Goal: Information Seeking & Learning: Learn about a topic

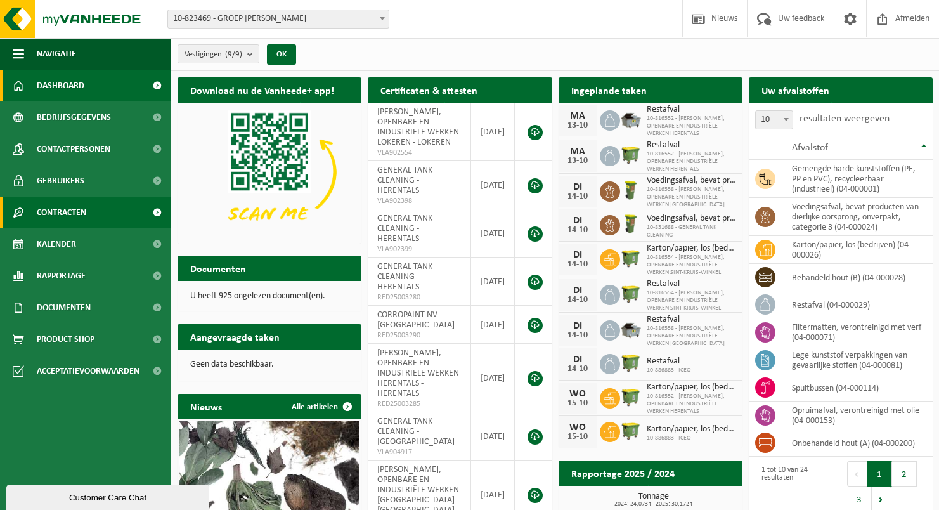
click at [65, 206] on span "Contracten" at bounding box center [61, 213] width 49 height 32
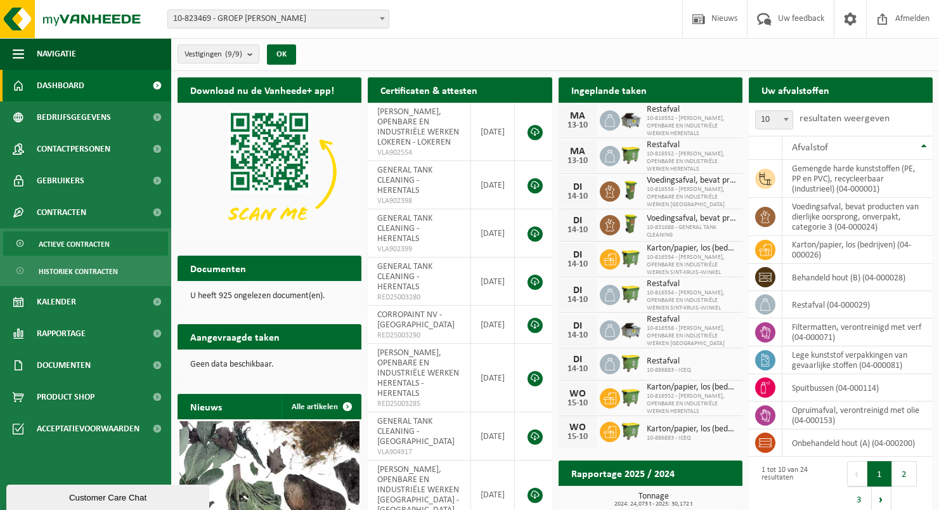
click at [84, 244] on span "Actieve contracten" at bounding box center [74, 244] width 71 height 24
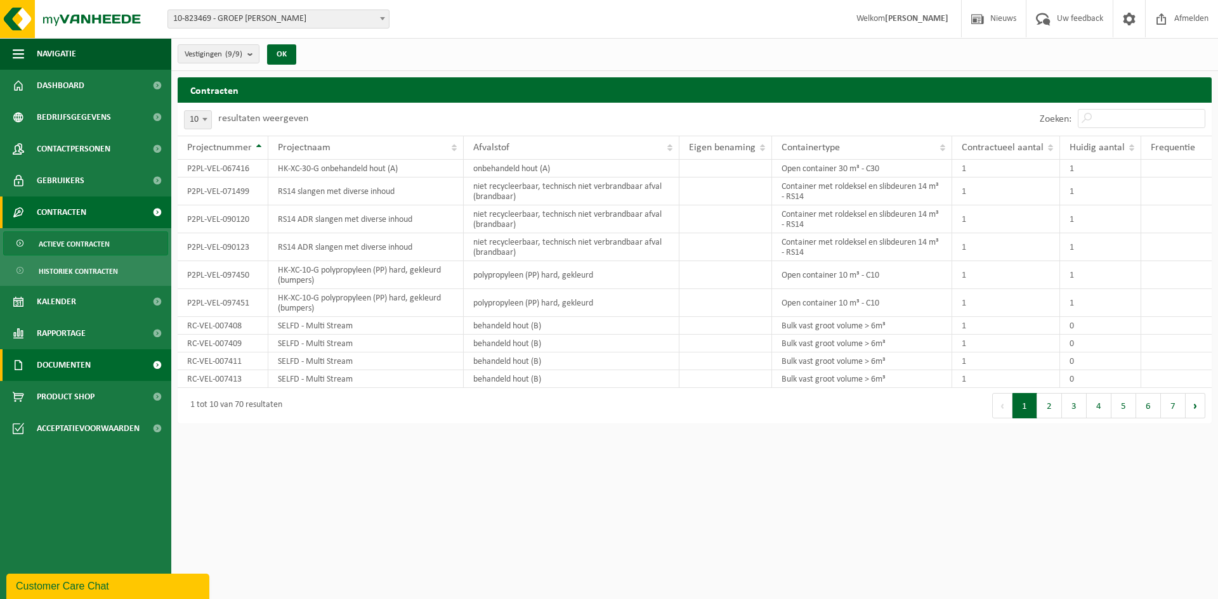
click at [102, 359] on link "Documenten" at bounding box center [85, 365] width 171 height 32
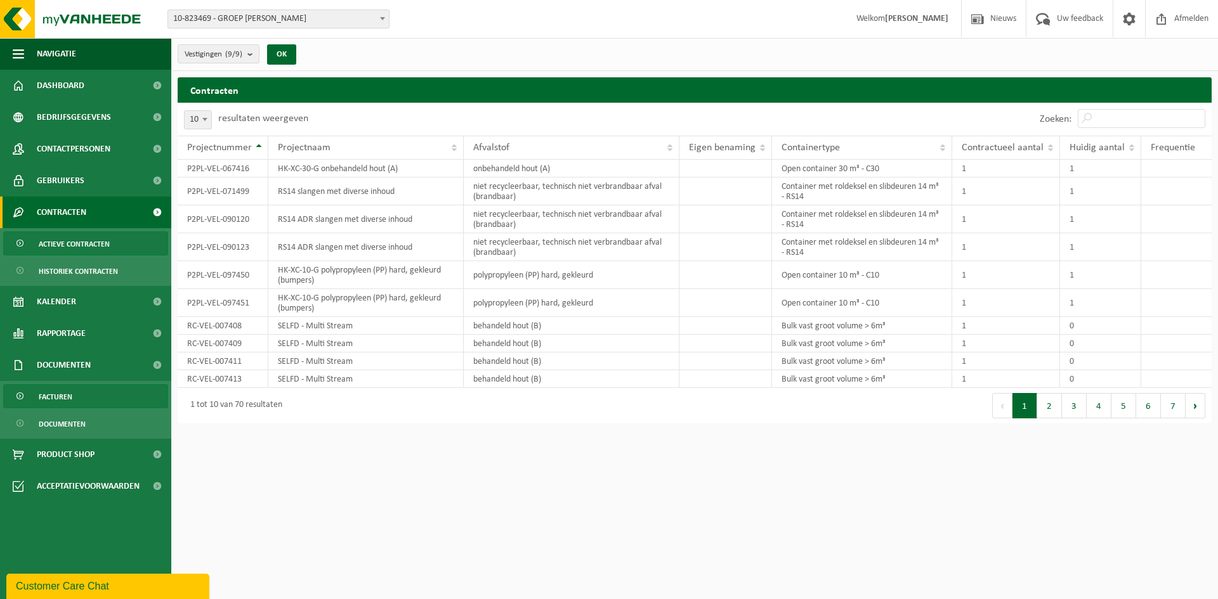
click at [86, 391] on link "Facturen" at bounding box center [85, 396] width 165 height 24
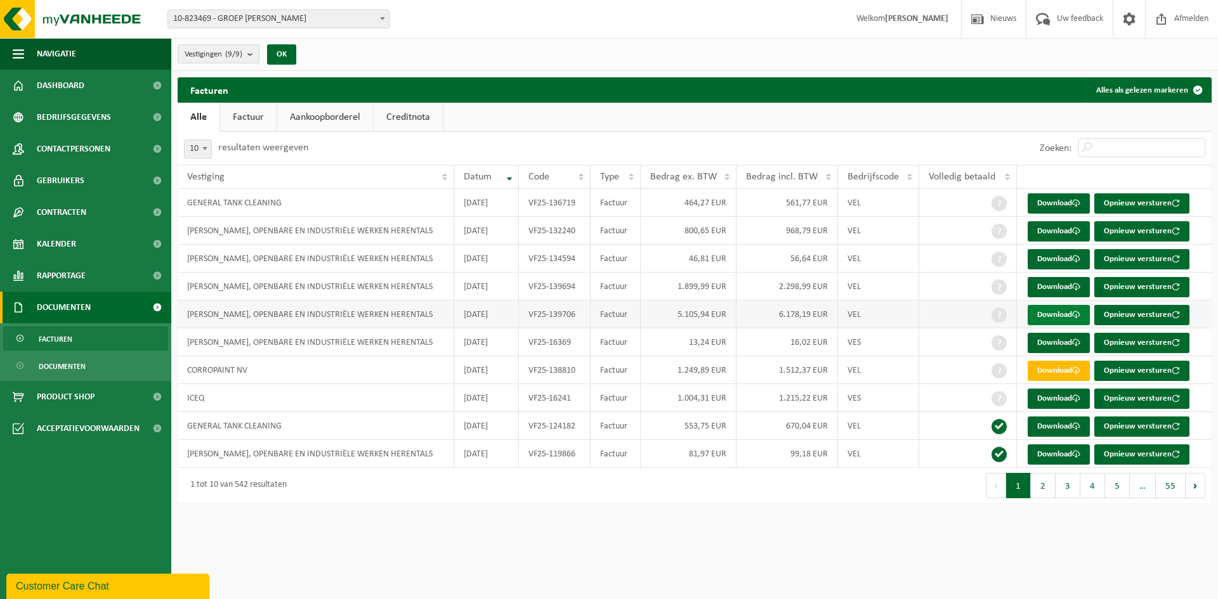
click at [1041, 314] on link "Download" at bounding box center [1058, 315] width 62 height 20
click at [60, 218] on span "Contracten" at bounding box center [61, 213] width 49 height 32
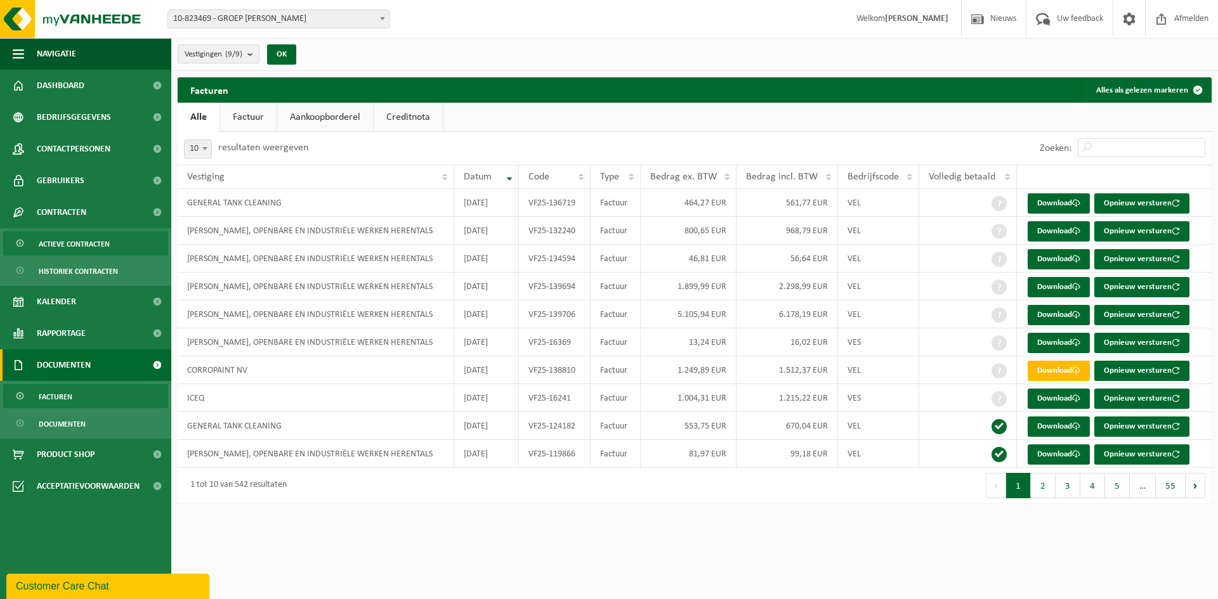
click at [69, 242] on span "Actieve contracten" at bounding box center [74, 244] width 71 height 24
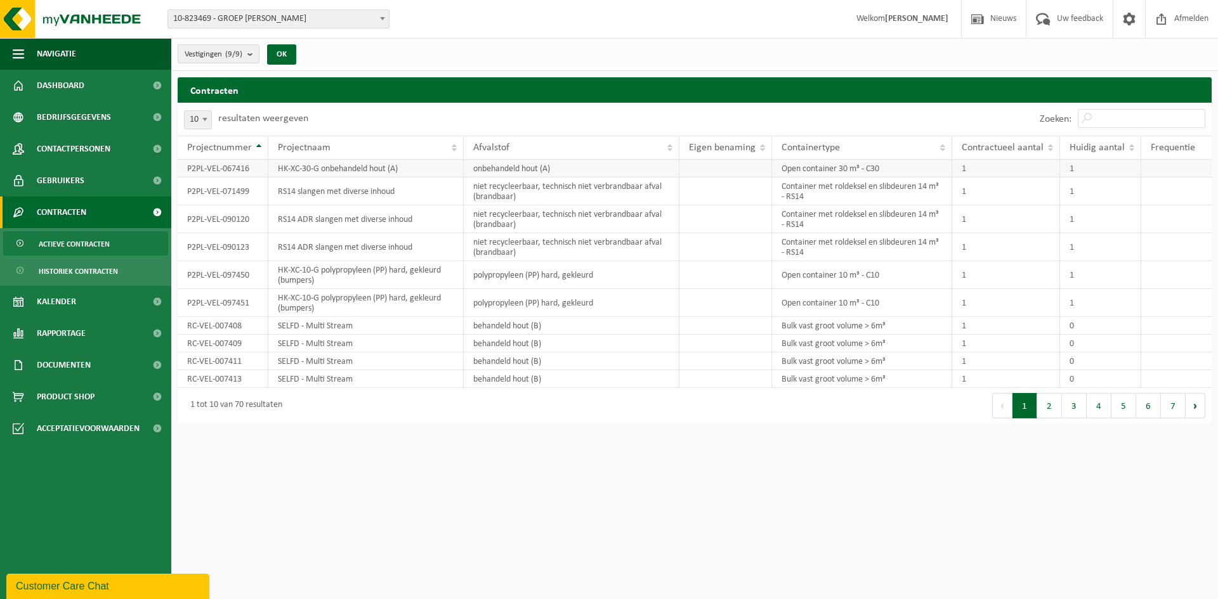
click at [198, 171] on td "P2PL-VEL-067416" at bounding box center [223, 169] width 91 height 18
click at [1053, 411] on button "2" at bounding box center [1049, 405] width 25 height 25
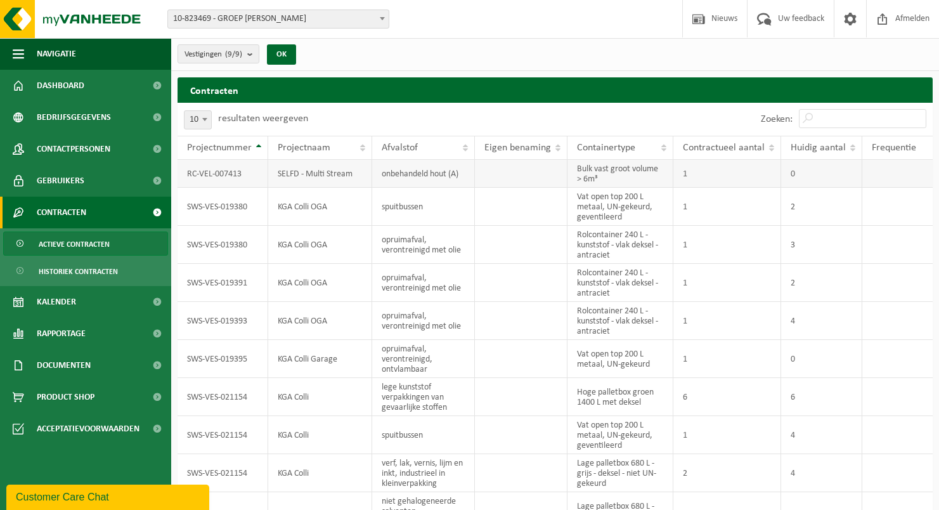
click at [211, 172] on td "RC-VEL-007413" at bounding box center [223, 174] width 91 height 28
click at [212, 172] on td "RC-VEL-007413" at bounding box center [223, 174] width 91 height 28
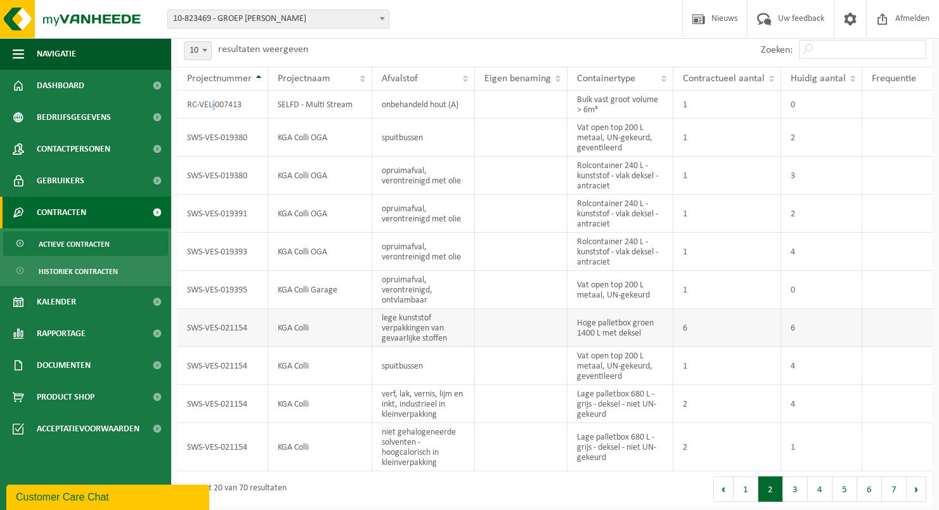
scroll to position [72, 0]
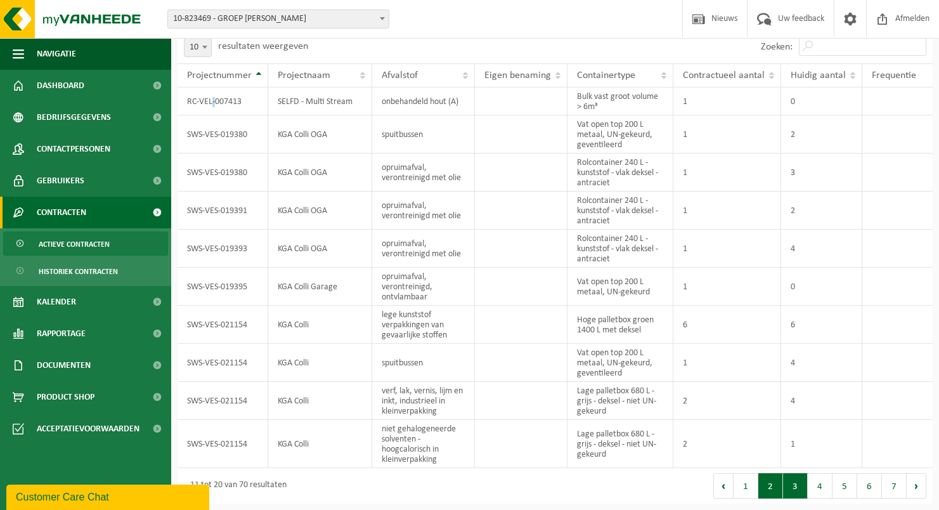
click at [800, 485] on button "3" at bounding box center [795, 485] width 25 height 25
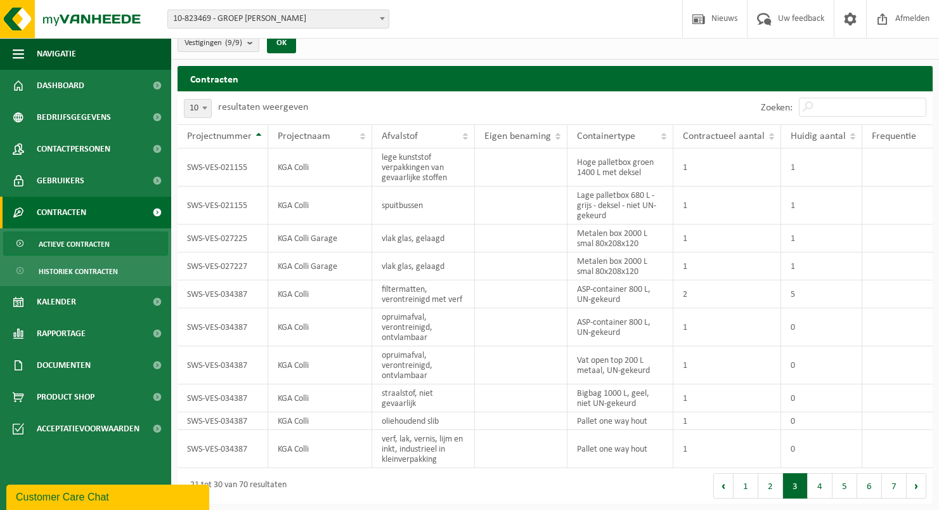
scroll to position [11, 0]
click at [82, 368] on span "Documenten" at bounding box center [64, 365] width 54 height 32
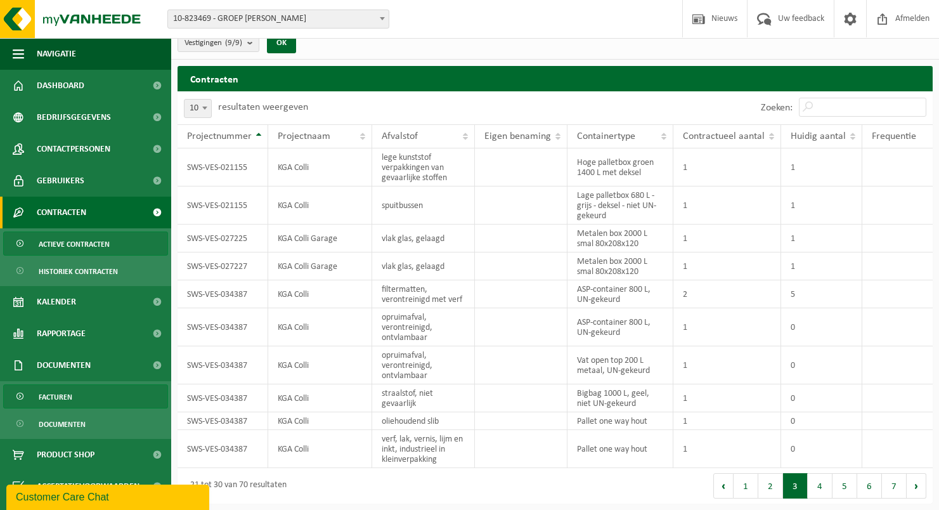
click at [63, 396] on span "Facturen" at bounding box center [56, 397] width 34 height 24
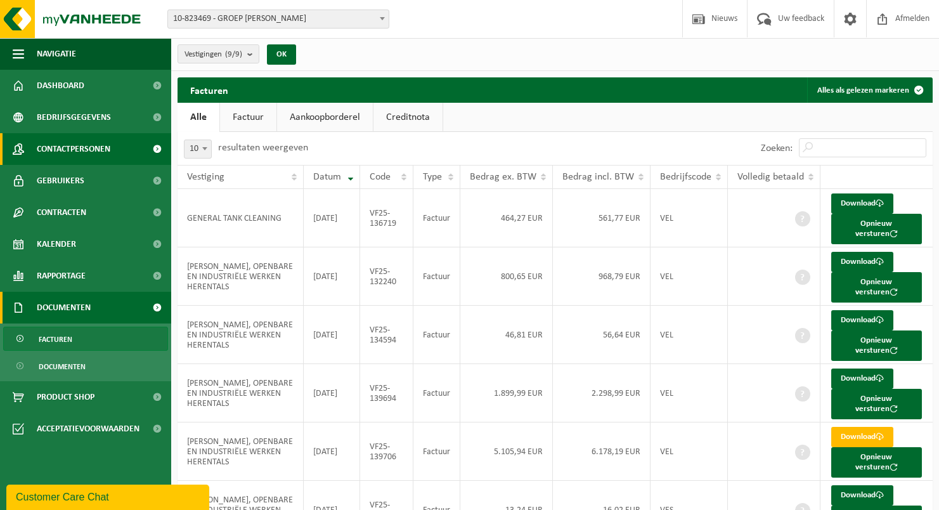
click at [83, 136] on span "Contactpersonen" at bounding box center [74, 149] width 74 height 32
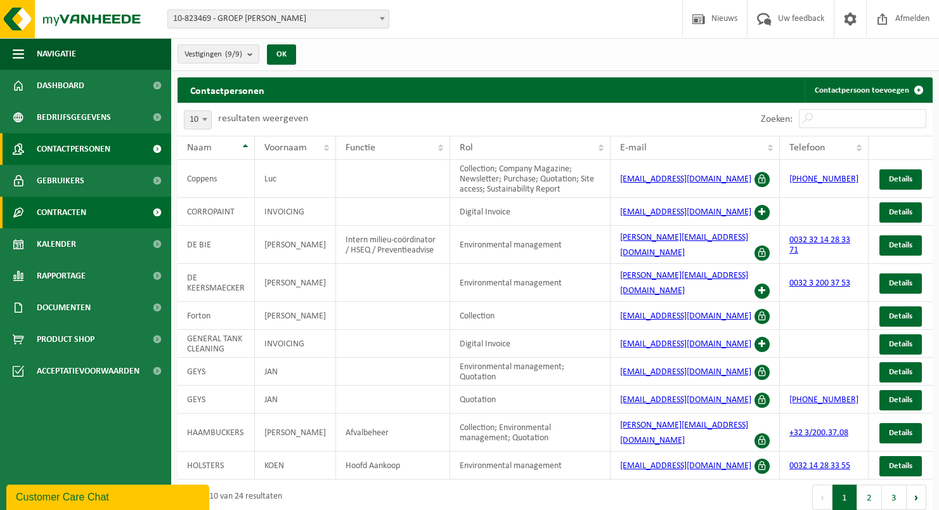
click at [56, 218] on span "Contracten" at bounding box center [61, 213] width 49 height 32
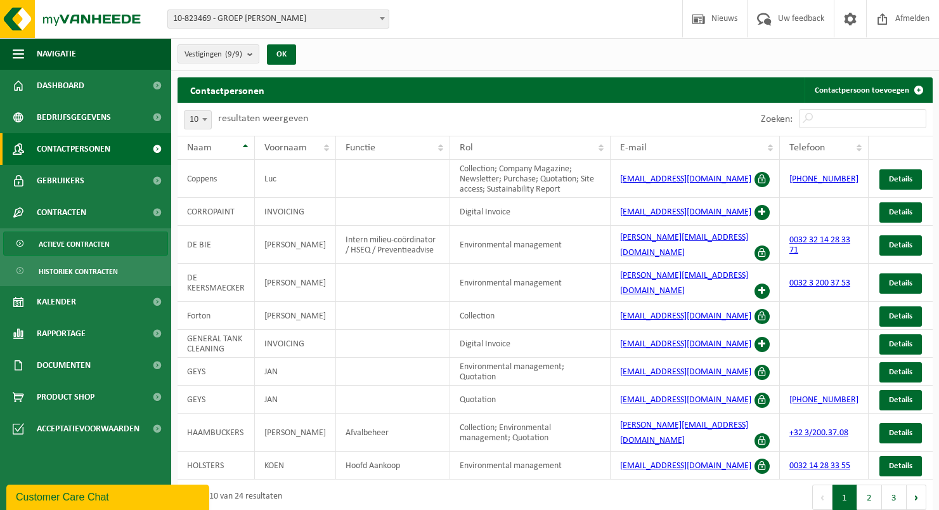
click at [59, 244] on span "Actieve contracten" at bounding box center [74, 244] width 71 height 24
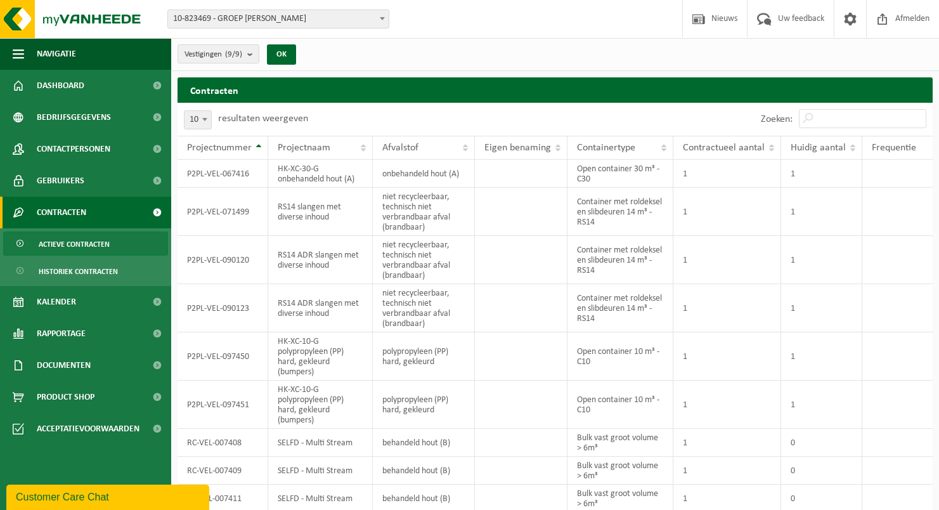
click at [20, 242] on span at bounding box center [21, 244] width 10 height 24
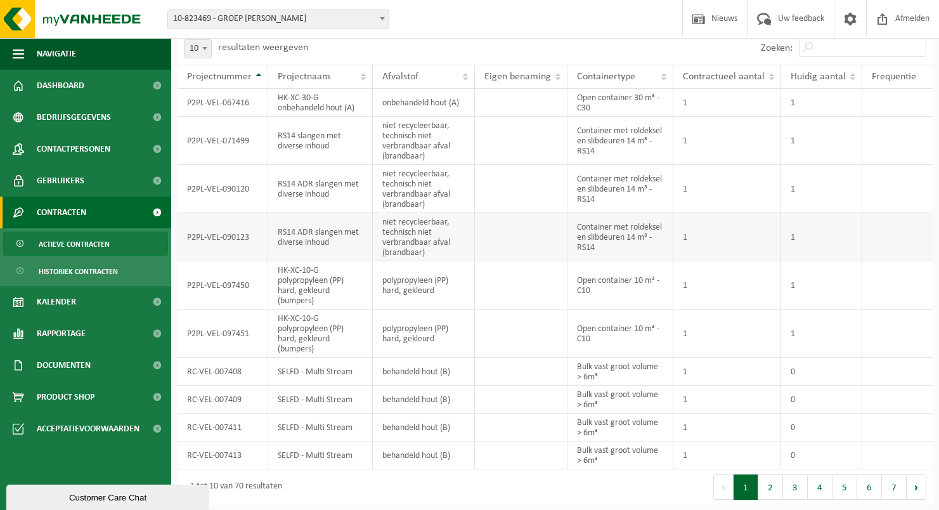
scroll to position [72, 0]
click at [769, 490] on button "2" at bounding box center [771, 485] width 25 height 25
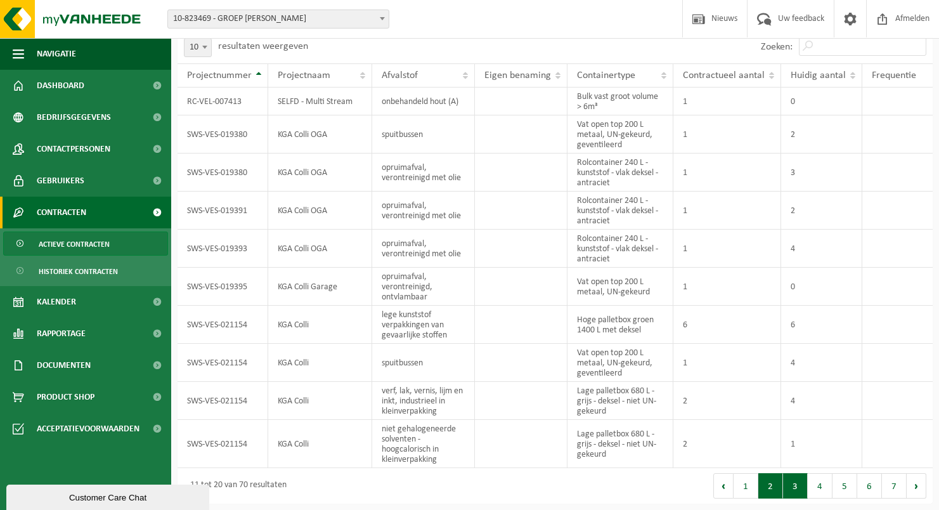
click at [790, 485] on button "3" at bounding box center [795, 485] width 25 height 25
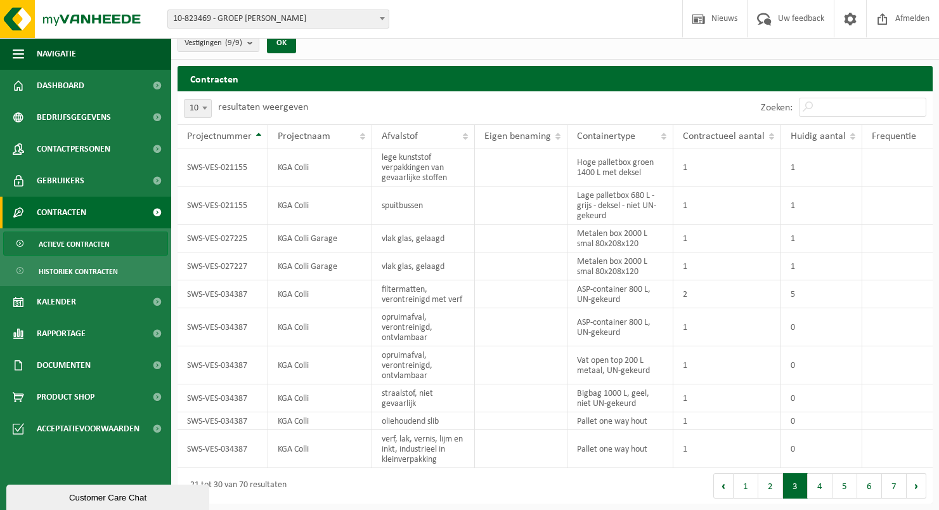
scroll to position [11, 0]
click at [812, 485] on button "4" at bounding box center [820, 485] width 25 height 25
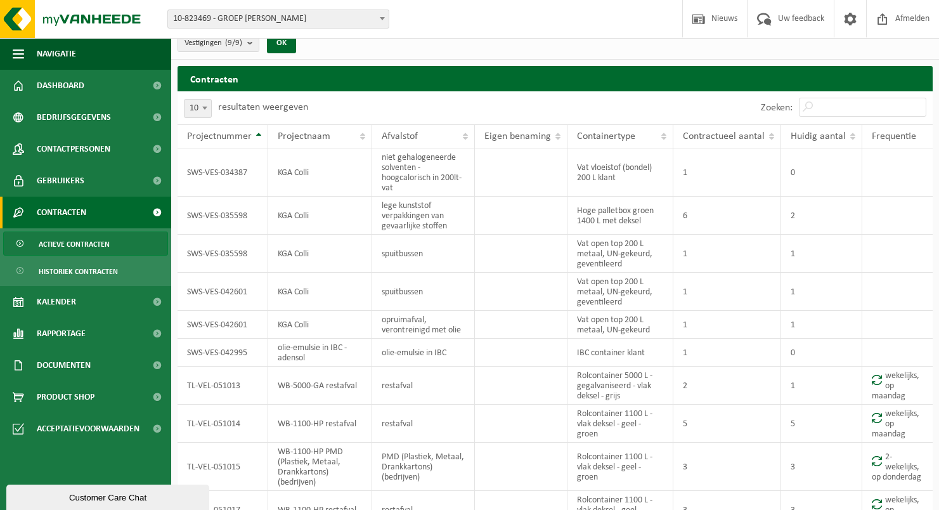
scroll to position [72, 0]
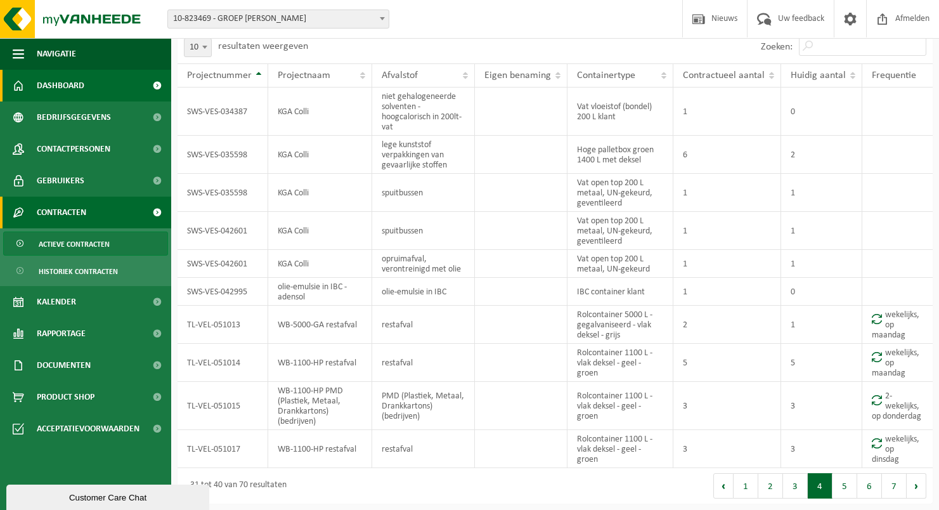
click at [60, 89] on span "Dashboard" at bounding box center [61, 86] width 48 height 32
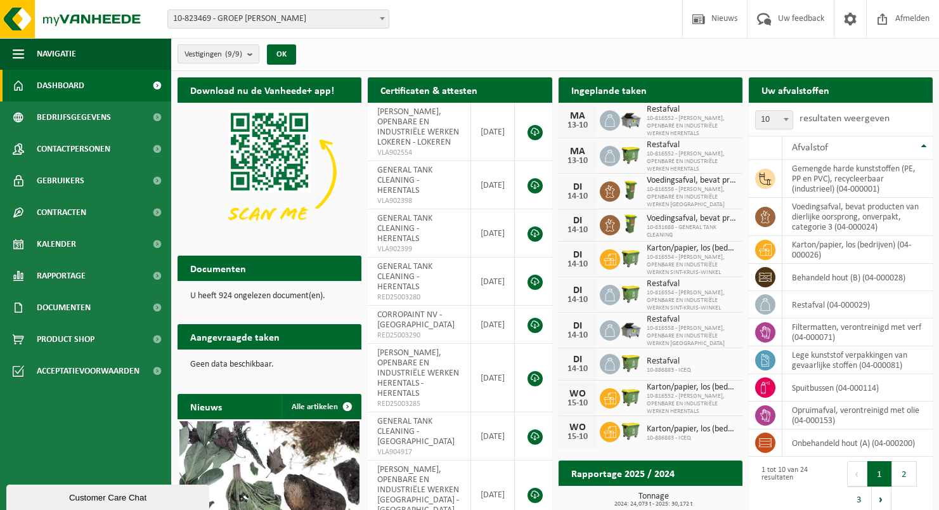
click at [75, 87] on span "Dashboard" at bounding box center [61, 86] width 48 height 32
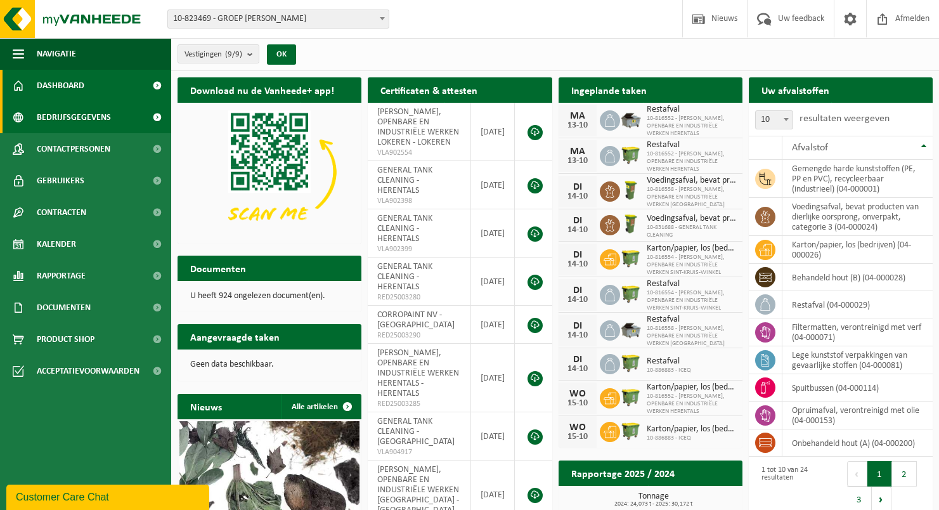
click at [66, 119] on span "Bedrijfsgegevens" at bounding box center [74, 117] width 74 height 32
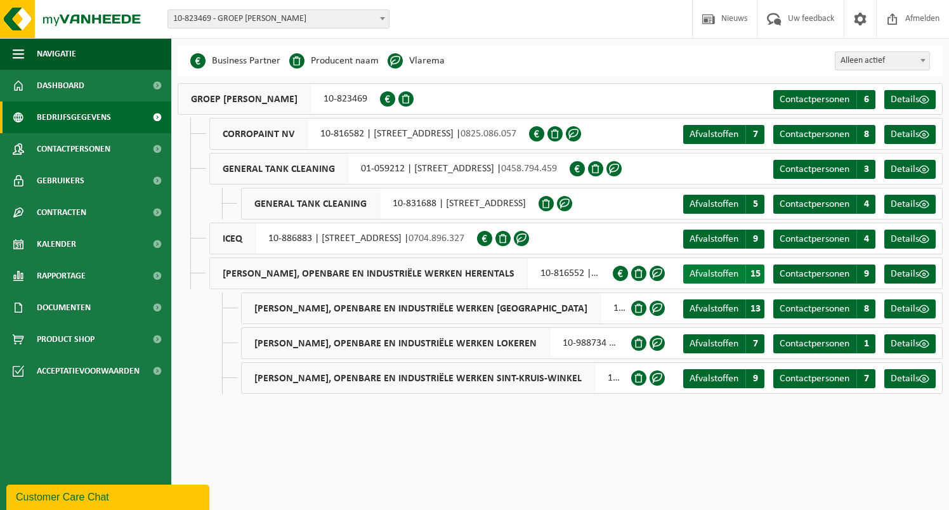
click at [711, 272] on span "Afvalstoffen" at bounding box center [713, 274] width 49 height 10
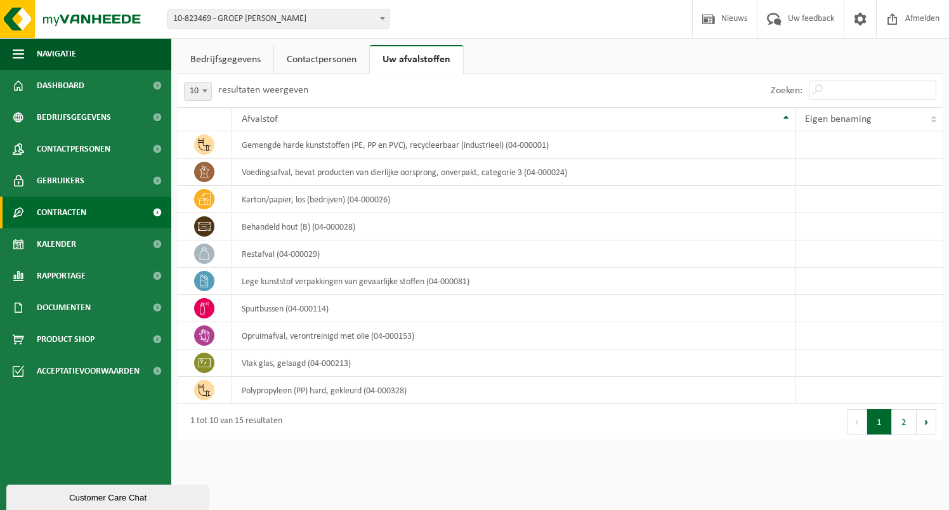
click at [55, 209] on span "Contracten" at bounding box center [61, 213] width 49 height 32
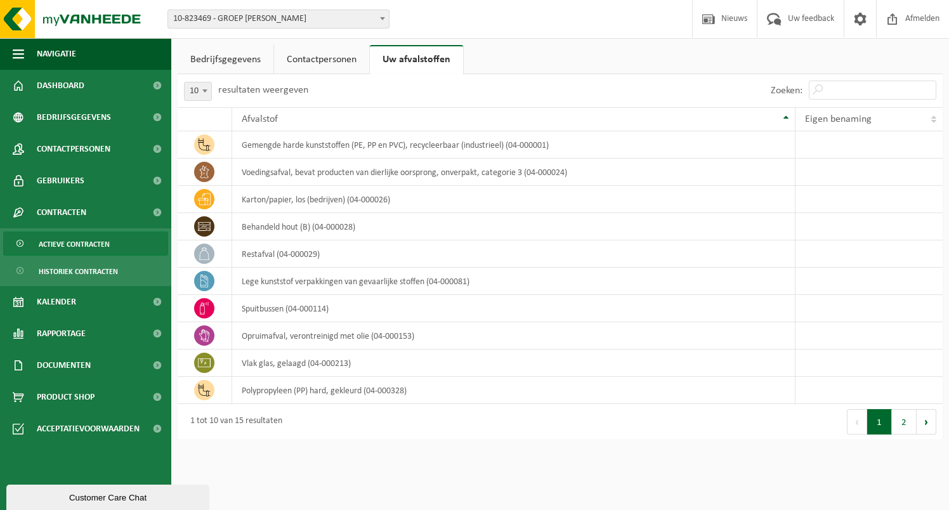
click at [67, 241] on span "Actieve contracten" at bounding box center [74, 244] width 71 height 24
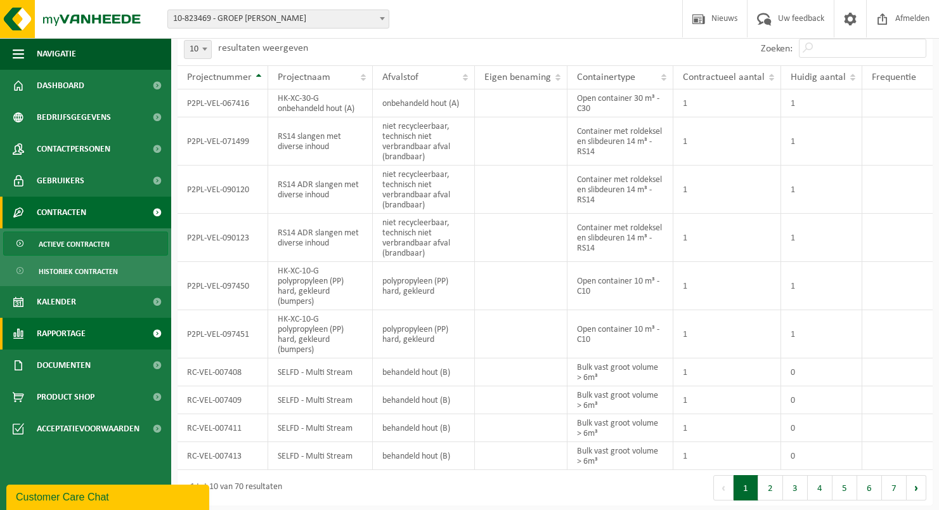
scroll to position [72, 0]
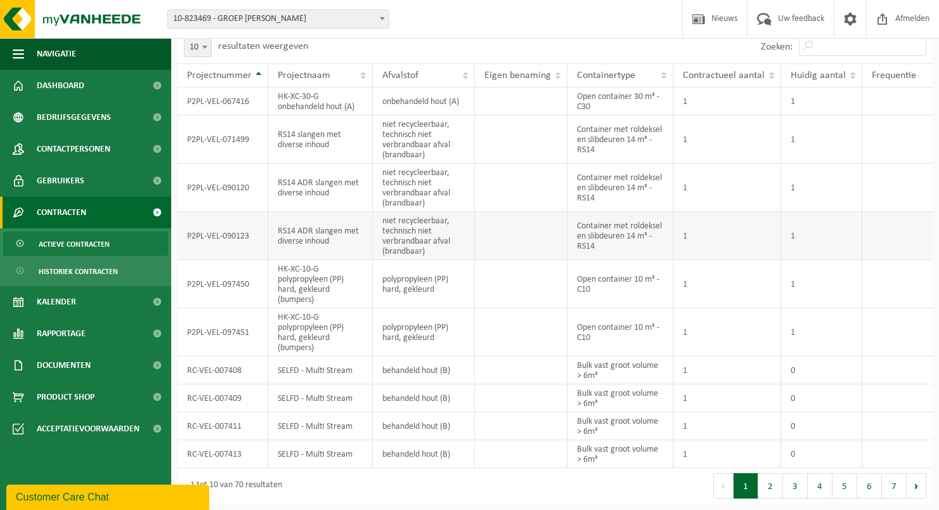
click at [319, 241] on td "RS14 ADR slangen met diverse inhoud" at bounding box center [320, 236] width 105 height 48
click at [610, 237] on td "Container met roldeksel en slibdeuren 14 m³ - RS14" at bounding box center [621, 236] width 106 height 48
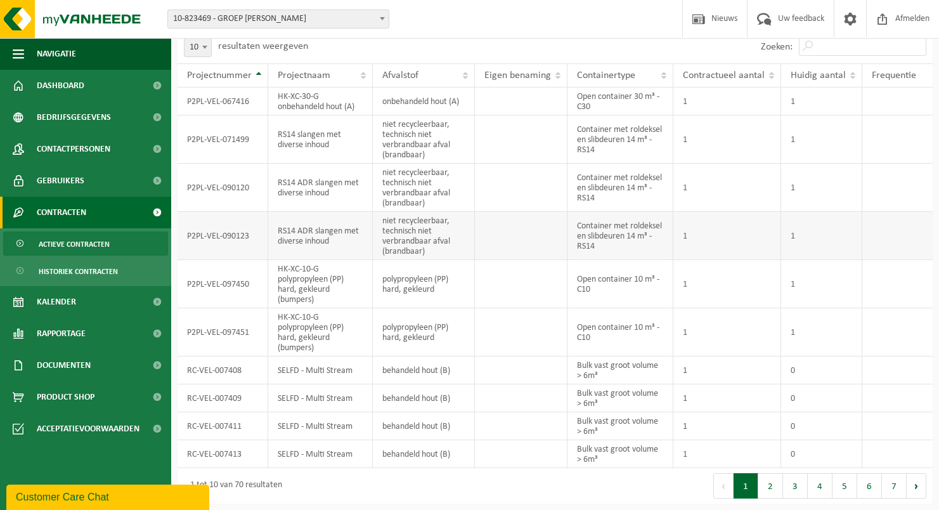
click at [517, 236] on td at bounding box center [521, 236] width 93 height 48
click at [228, 228] on td "P2PL-VEL-090123" at bounding box center [223, 236] width 91 height 48
click at [242, 246] on td "P2PL-VEL-090123" at bounding box center [223, 236] width 91 height 48
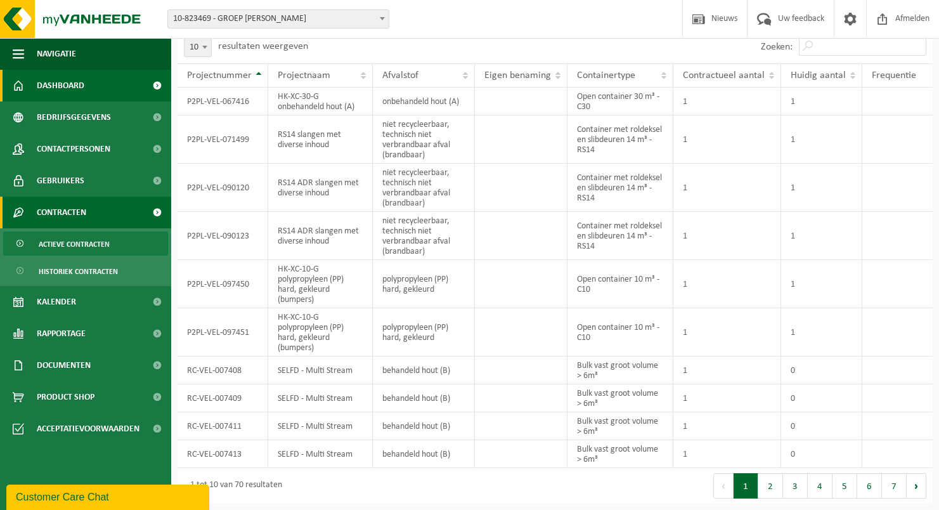
click at [65, 91] on span "Dashboard" at bounding box center [61, 86] width 48 height 32
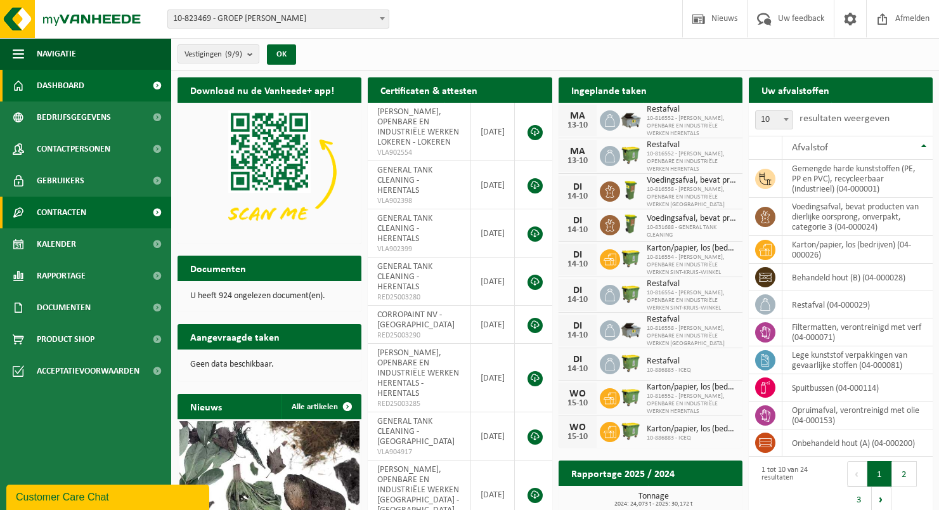
click at [77, 215] on span "Contracten" at bounding box center [61, 213] width 49 height 32
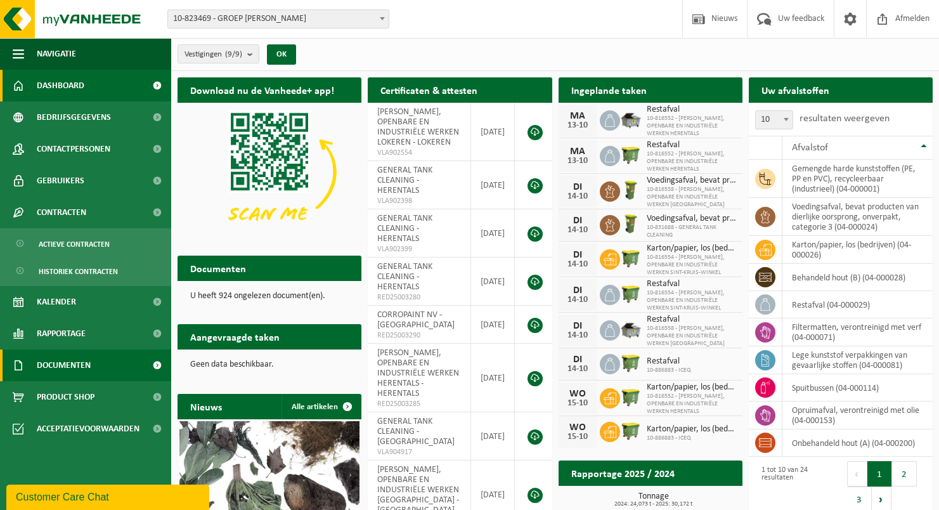
click at [81, 373] on span "Documenten" at bounding box center [64, 365] width 54 height 32
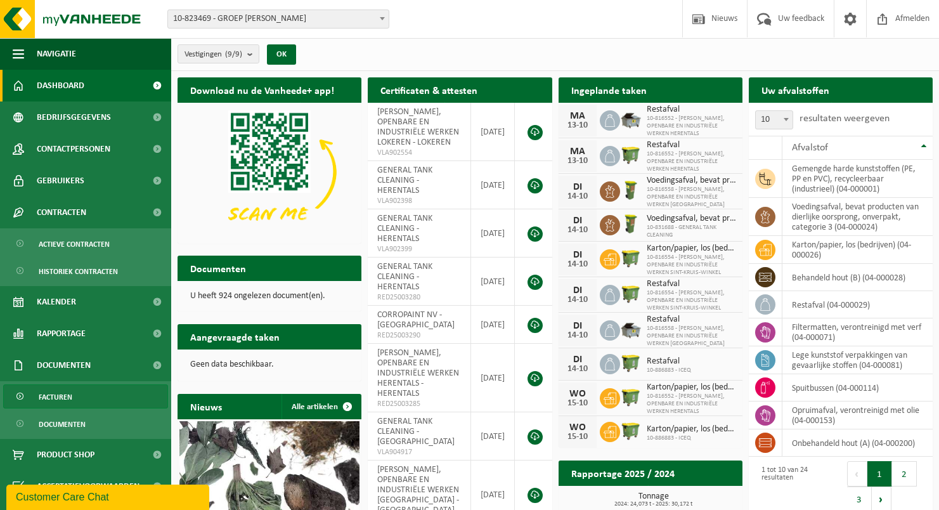
click at [63, 394] on span "Facturen" at bounding box center [56, 397] width 34 height 24
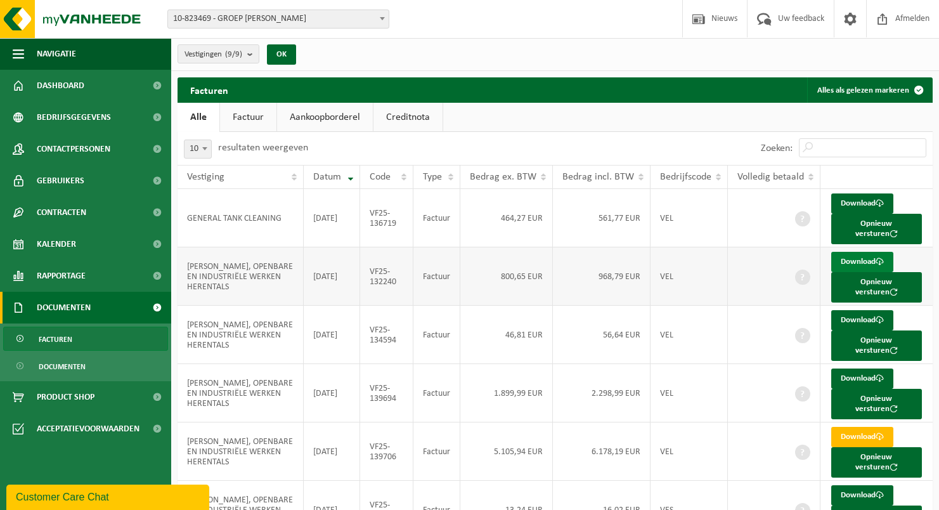
click at [850, 261] on link "Download" at bounding box center [862, 262] width 62 height 20
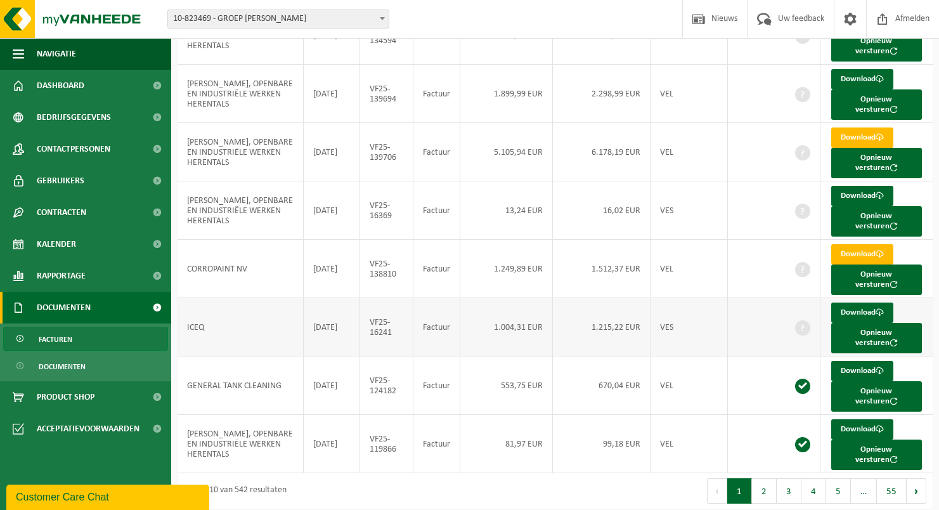
scroll to position [301, 0]
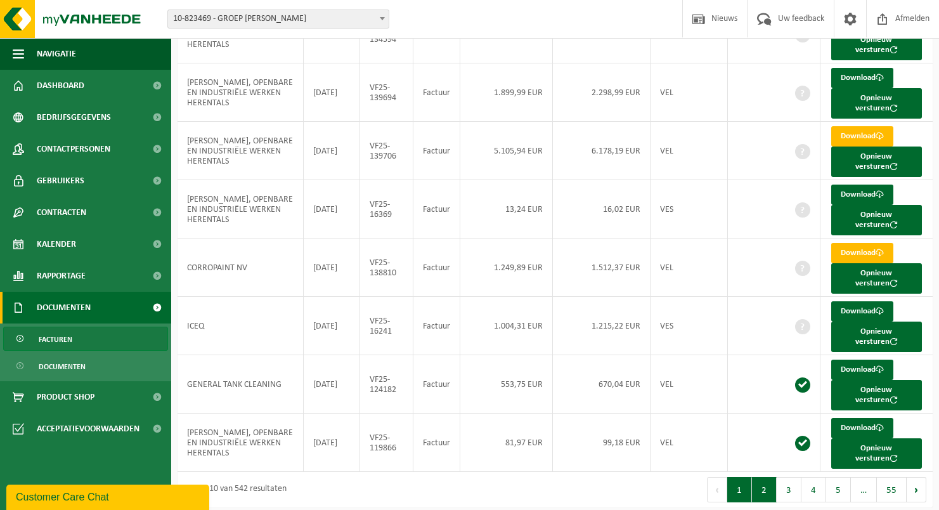
click at [771, 481] on button "2" at bounding box center [764, 489] width 25 height 25
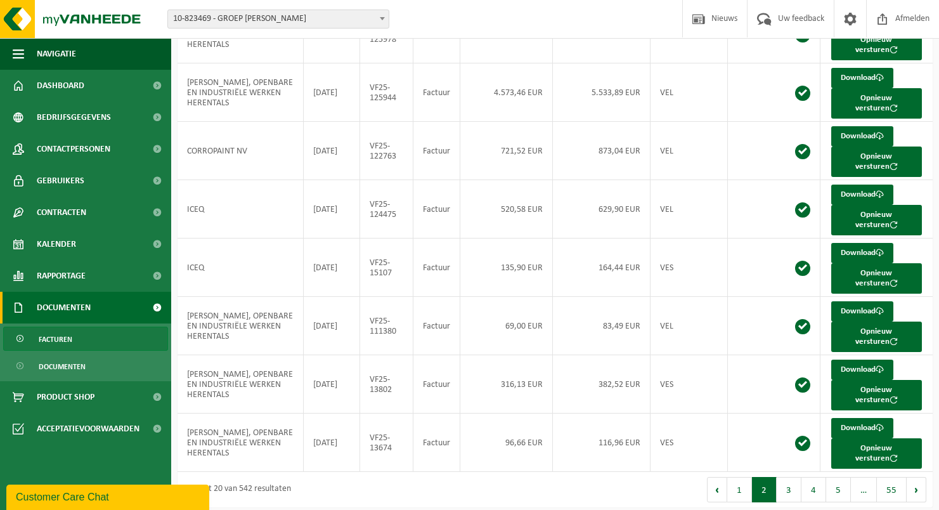
click at [382, 20] on b at bounding box center [382, 18] width 5 height 3
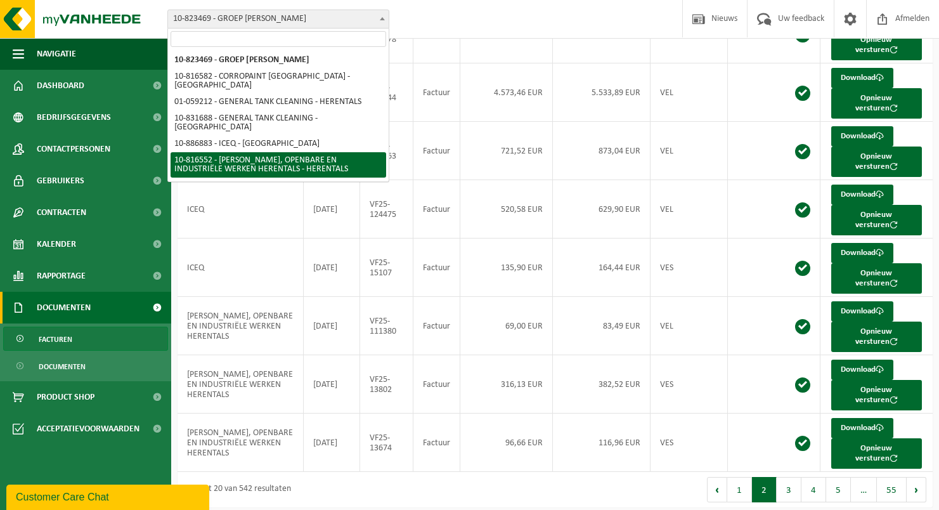
select select "38572"
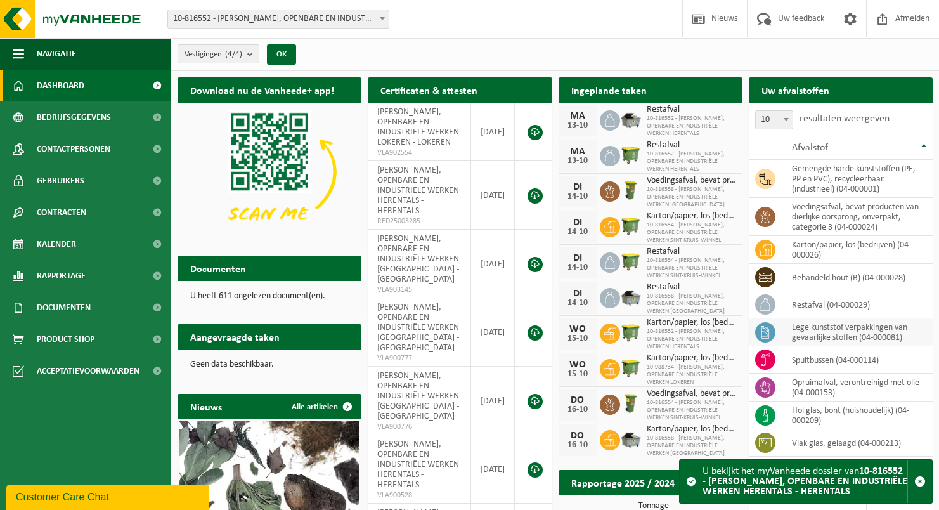
click at [839, 331] on td "lege kunststof verpakkingen van gevaarlijke stoffen (04-000081)" at bounding box center [858, 332] width 150 height 28
click at [773, 339] on td at bounding box center [766, 332] width 34 height 28
click at [766, 332] on icon at bounding box center [766, 332] width 8 height 13
click at [102, 279] on link "Rapportage" at bounding box center [85, 276] width 171 height 32
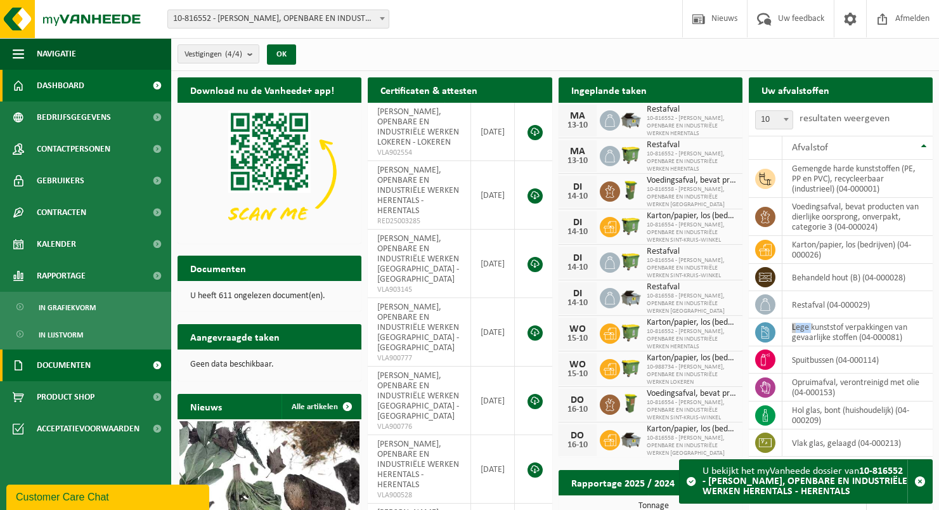
click at [96, 363] on link "Documenten" at bounding box center [85, 365] width 171 height 32
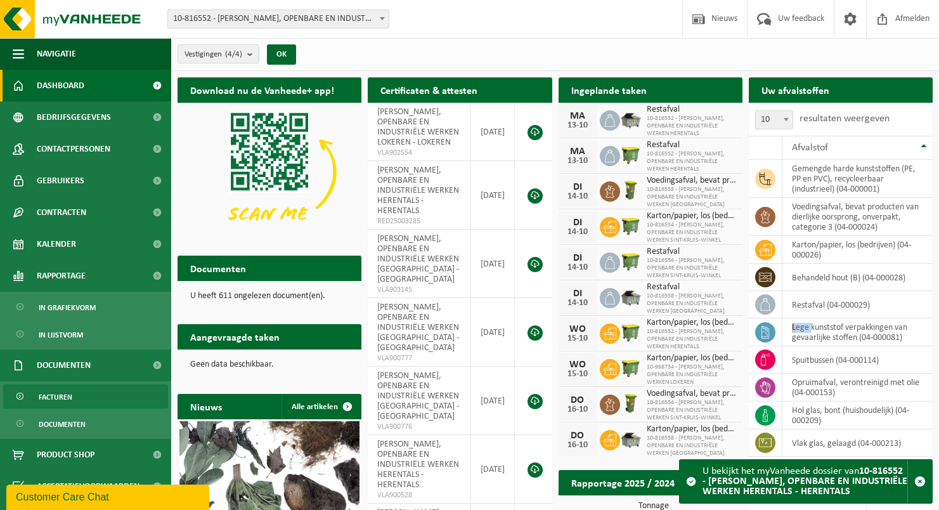
click at [58, 395] on span "Facturen" at bounding box center [56, 397] width 34 height 24
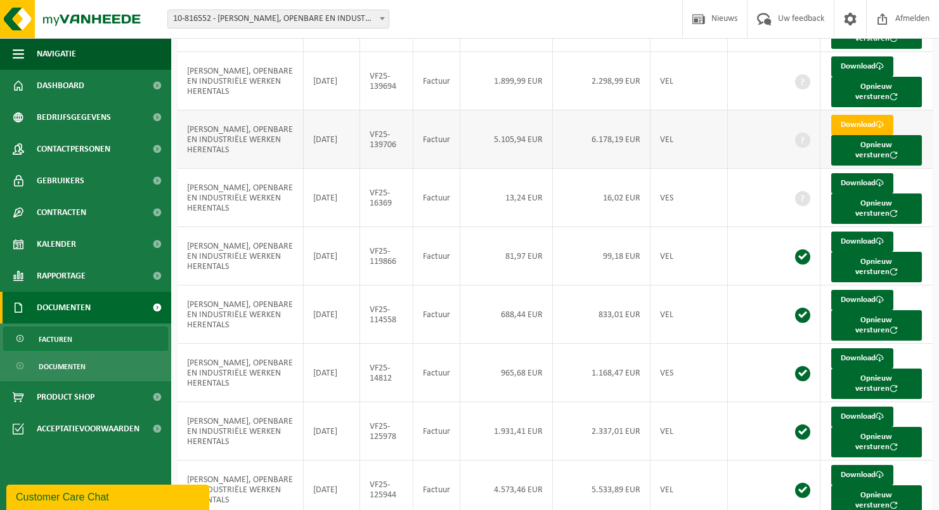
scroll to position [301, 0]
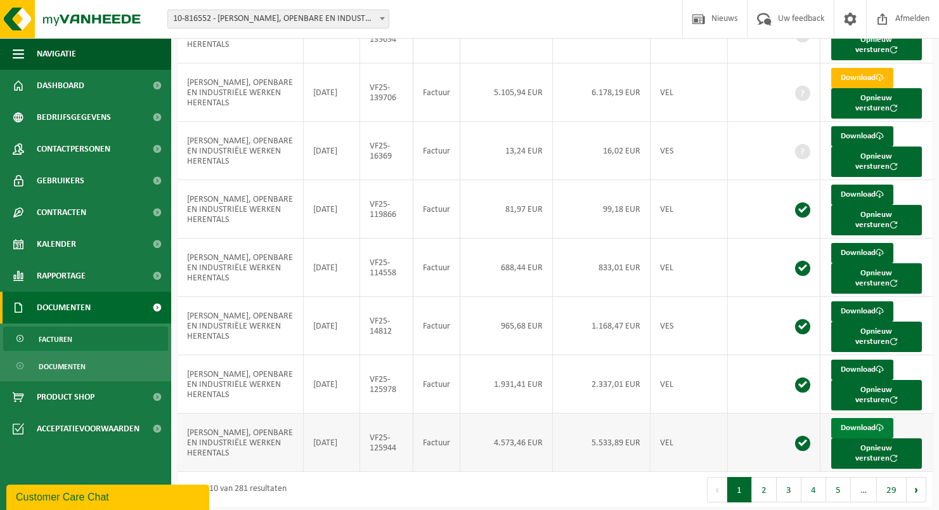
click at [852, 418] on link "Download" at bounding box center [862, 428] width 62 height 20
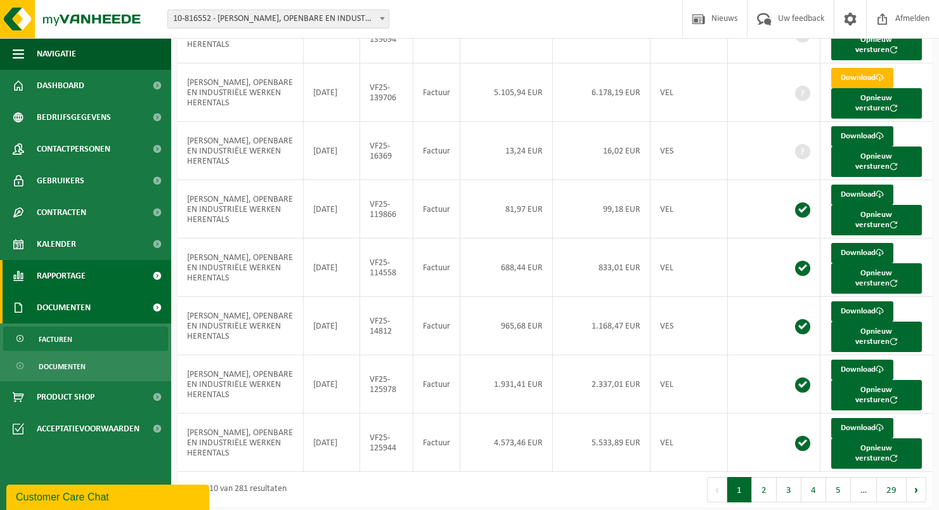
click at [70, 276] on span "Rapportage" at bounding box center [61, 276] width 49 height 32
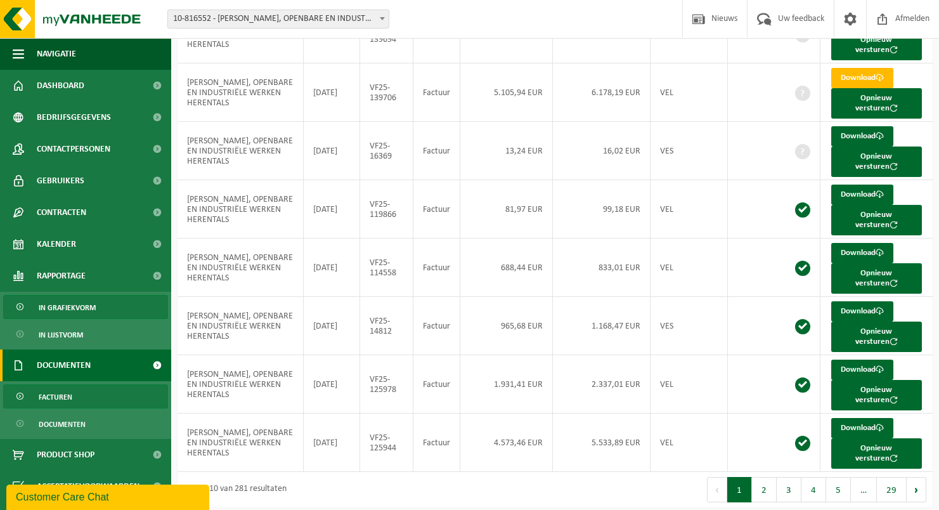
click at [73, 306] on span "In grafiekvorm" at bounding box center [67, 308] width 57 height 24
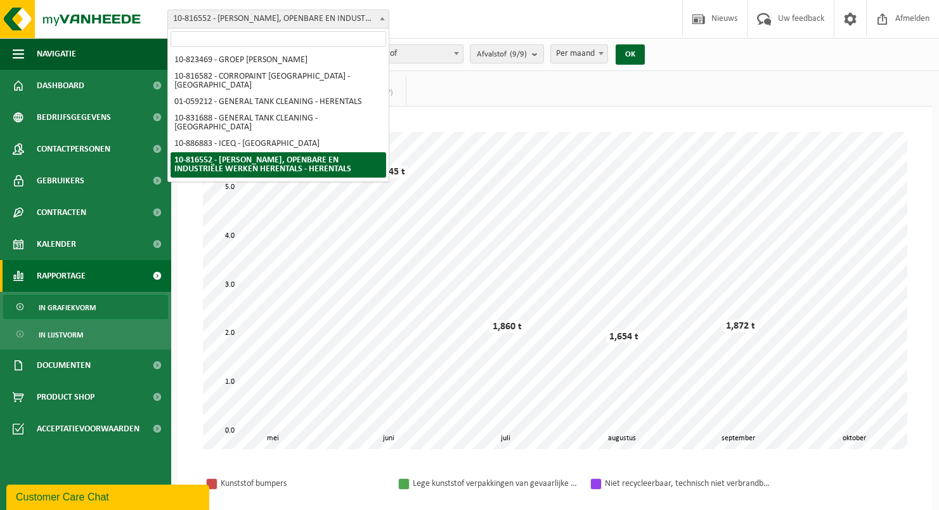
click at [382, 18] on b at bounding box center [382, 18] width 5 height 3
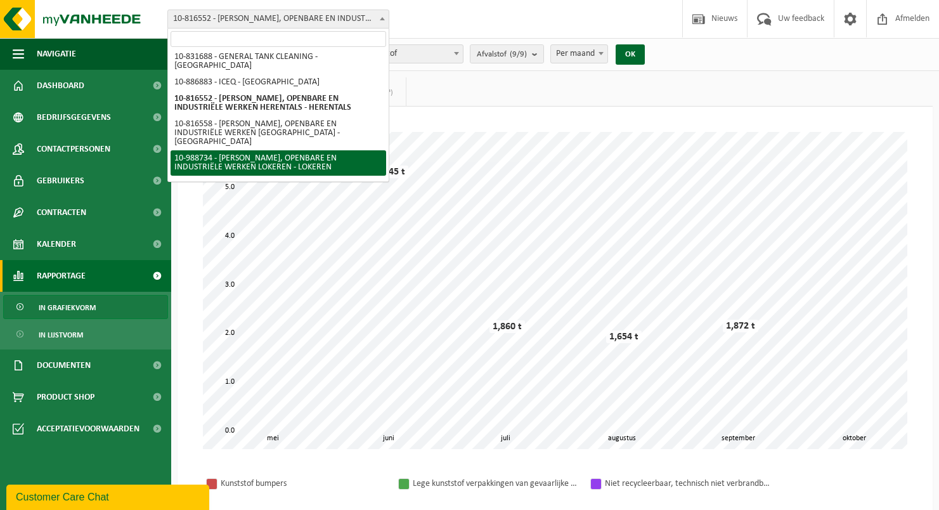
scroll to position [66, 0]
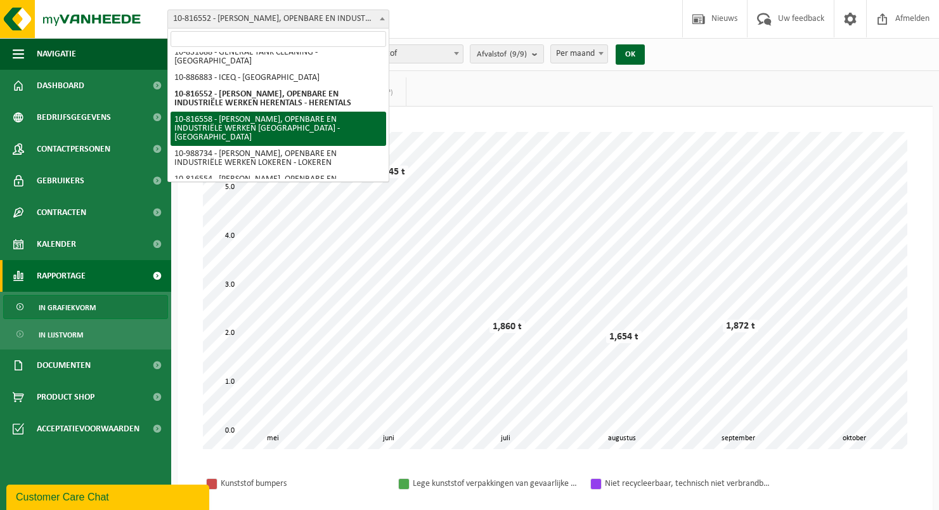
select select "38575"
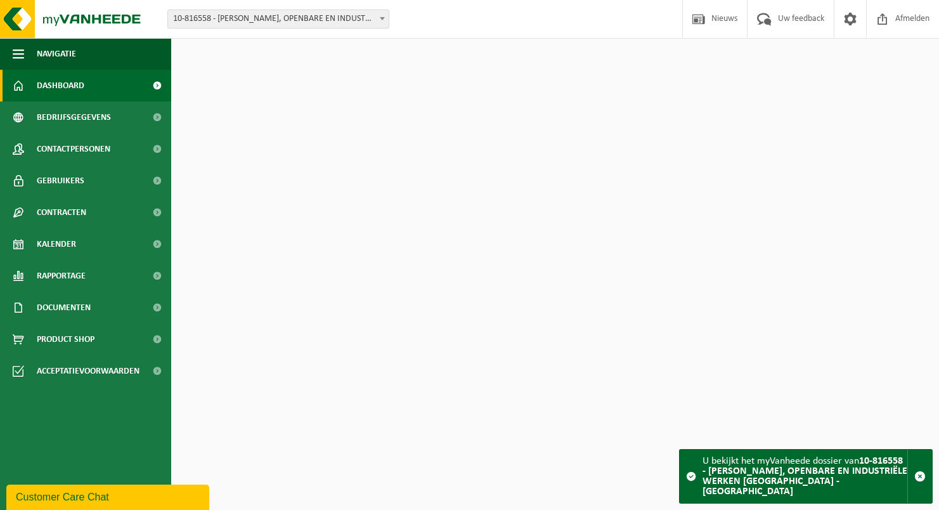
click at [384, 19] on b at bounding box center [382, 18] width 5 height 3
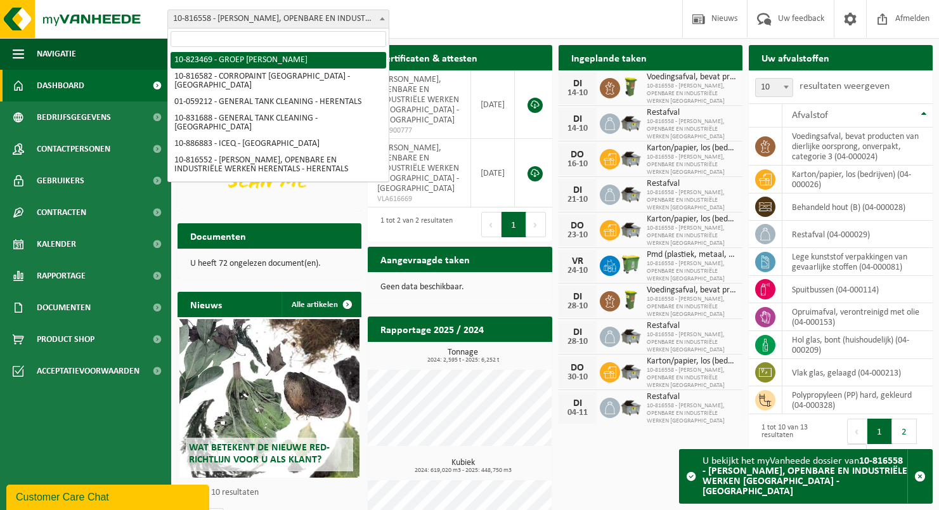
select select "84725"
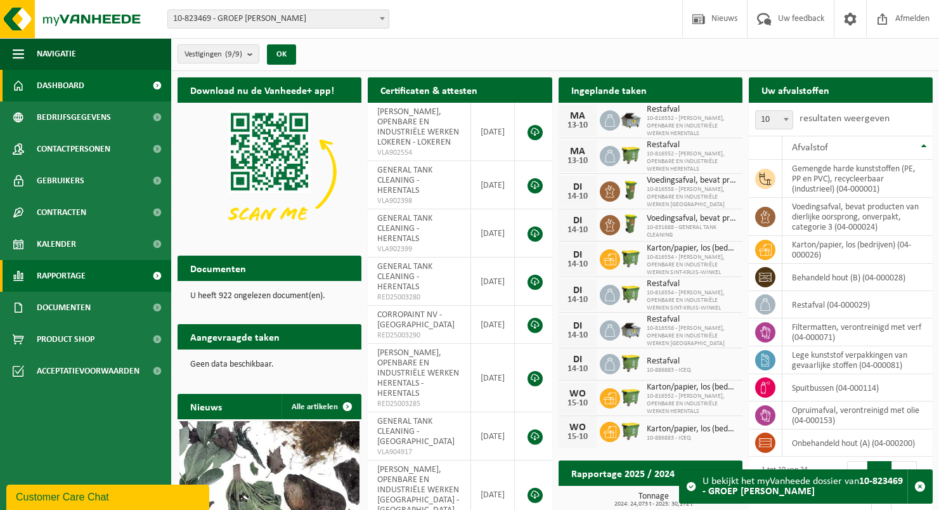
click at [82, 277] on span "Rapportage" at bounding box center [61, 276] width 49 height 32
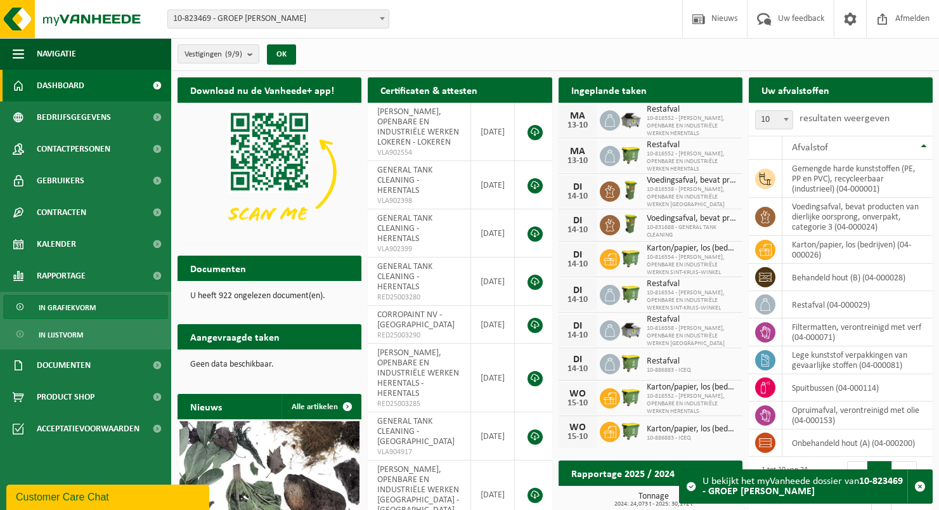
click at [74, 310] on span "In grafiekvorm" at bounding box center [67, 308] width 57 height 24
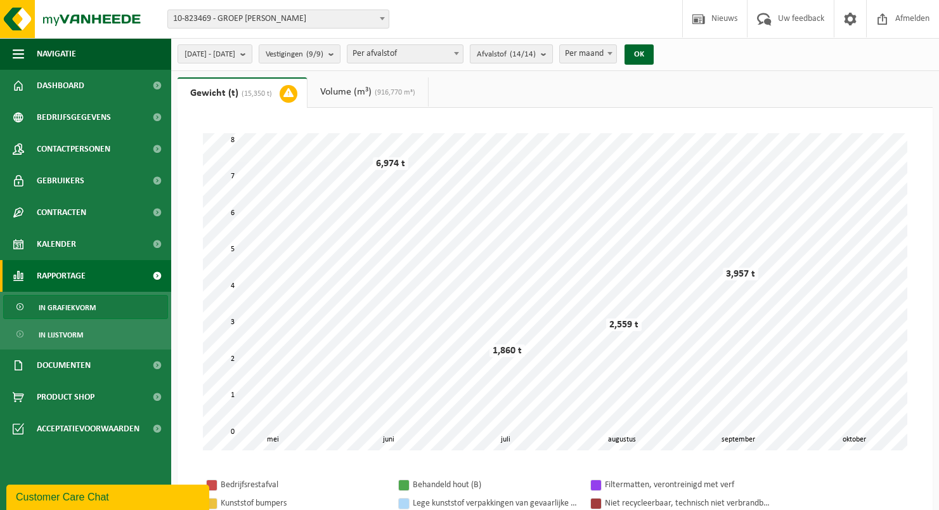
click at [552, 56] on b "submit" at bounding box center [546, 54] width 11 height 18
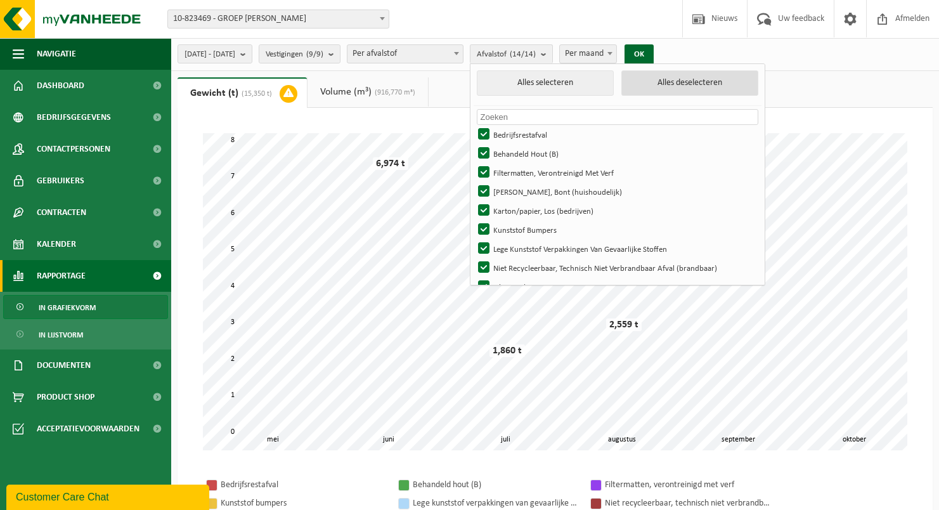
click at [686, 84] on button "Alles deselecteren" at bounding box center [690, 82] width 137 height 25
checkbox input "false"
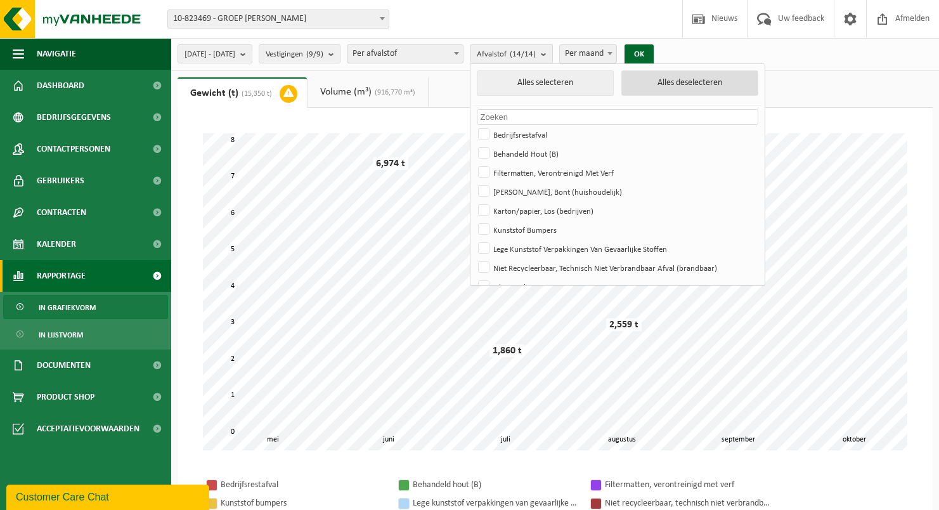
checkbox input "false"
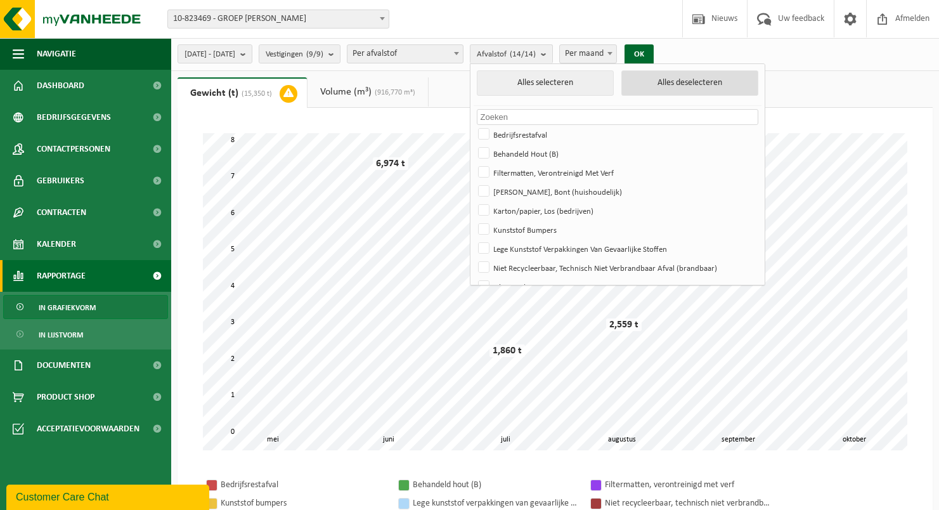
checkbox input "false"
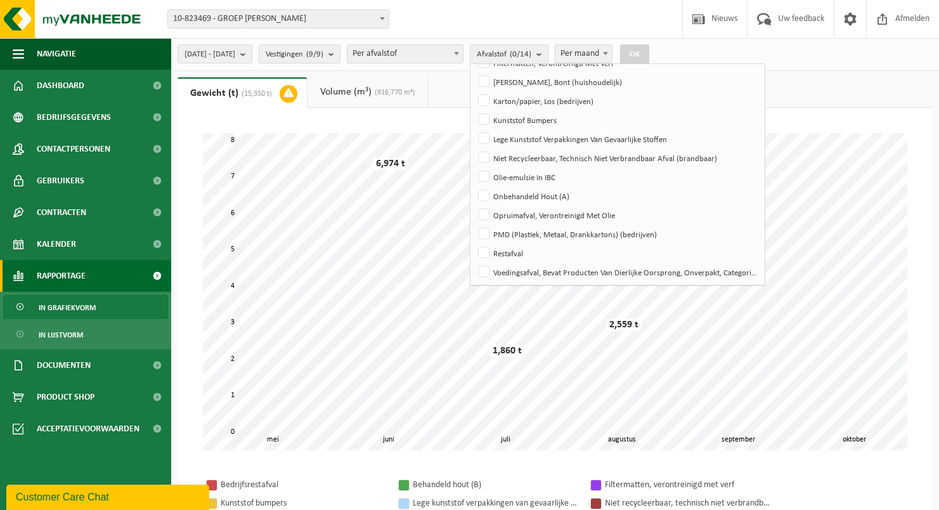
scroll to position [112, 0]
click at [516, 153] on label "Niet Recycleerbaar, Technisch Niet Verbrandbaar Afval (brandbaar)" at bounding box center [617, 155] width 282 height 19
click at [474, 146] on input "Niet Recycleerbaar, Technisch Niet Verbrandbaar Afval (brandbaar)" at bounding box center [473, 145] width 1 height 1
checkbox input "true"
click at [649, 54] on button "OK" at bounding box center [634, 54] width 29 height 20
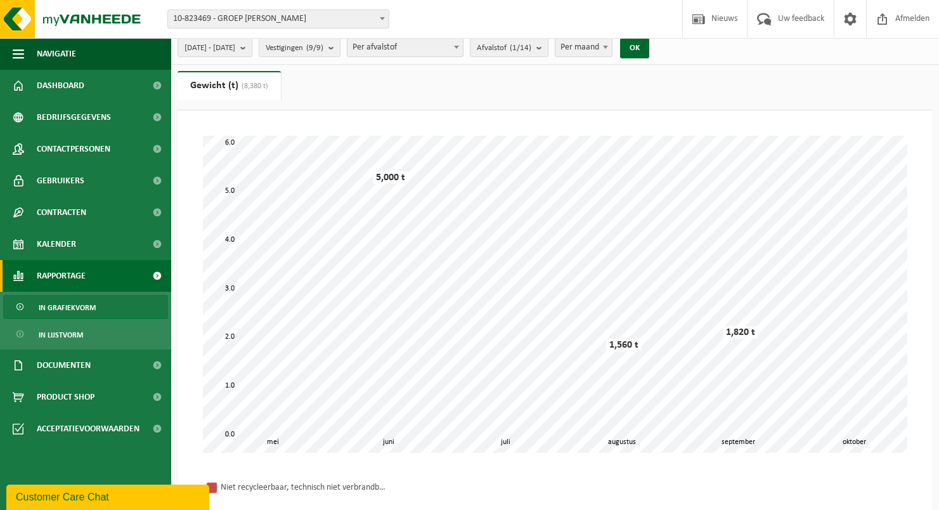
scroll to position [0, 0]
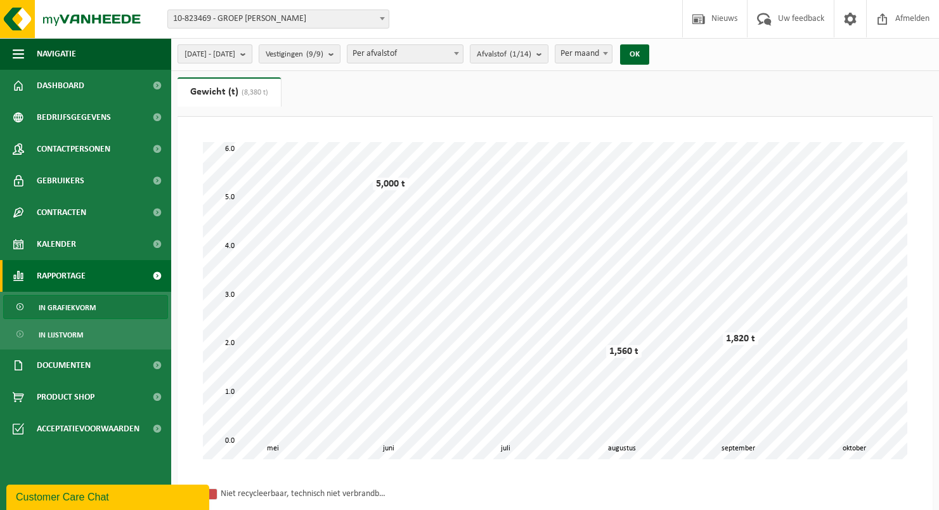
click at [252, 53] on b "submit" at bounding box center [245, 54] width 11 height 18
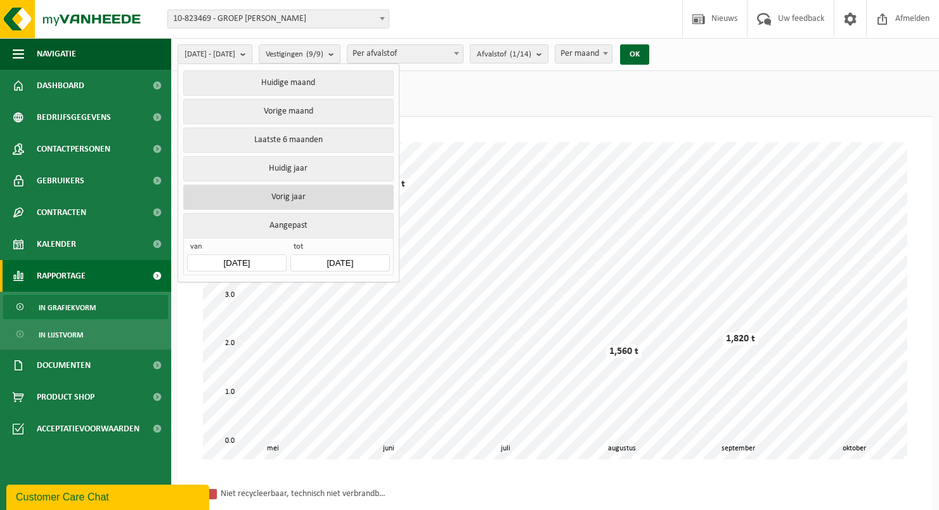
click at [314, 197] on button "Vorig jaar" at bounding box center [288, 197] width 210 height 25
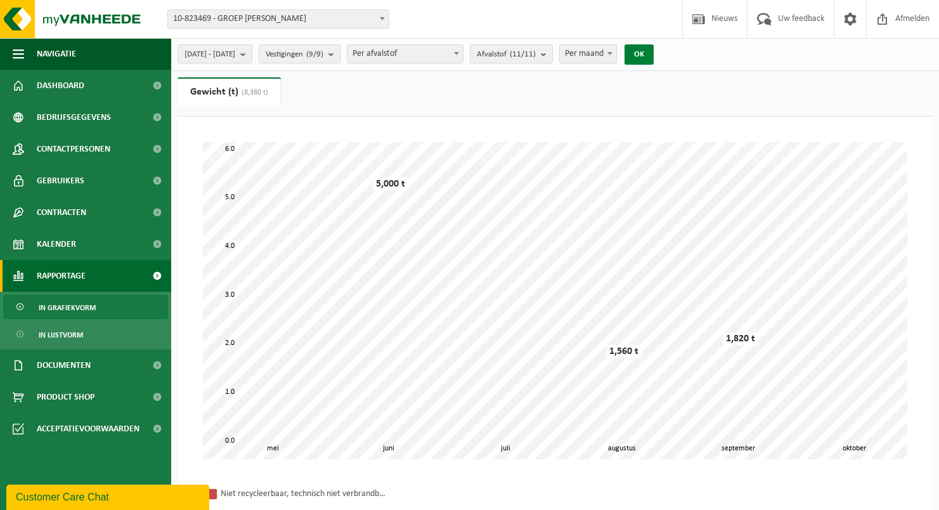
click at [654, 46] on button "OK" at bounding box center [639, 54] width 29 height 20
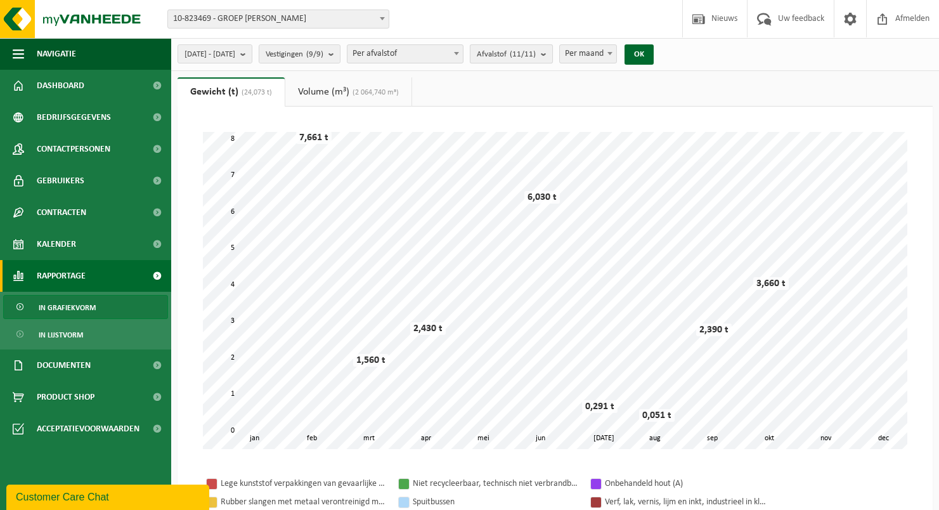
click at [536, 55] on count "(11/11)" at bounding box center [523, 54] width 26 height 8
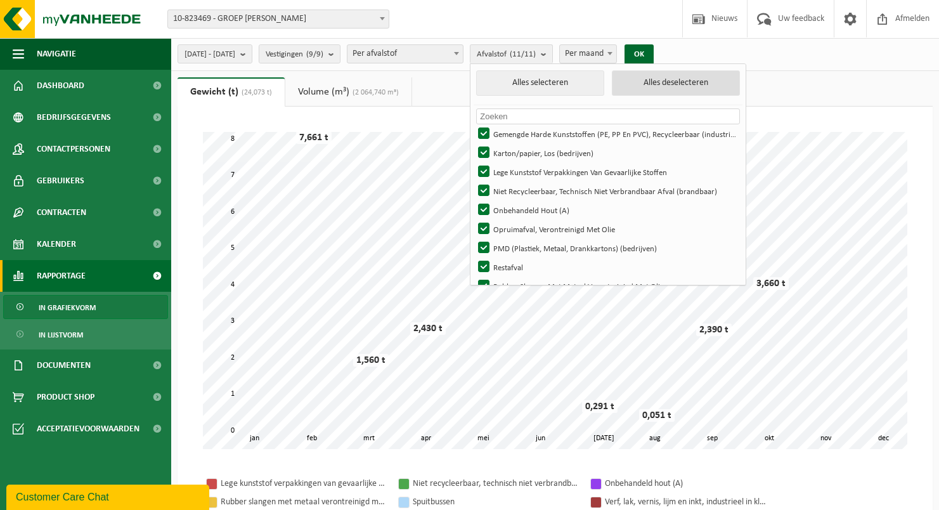
click at [677, 80] on button "Alles deselecteren" at bounding box center [676, 82] width 128 height 25
checkbox input "false"
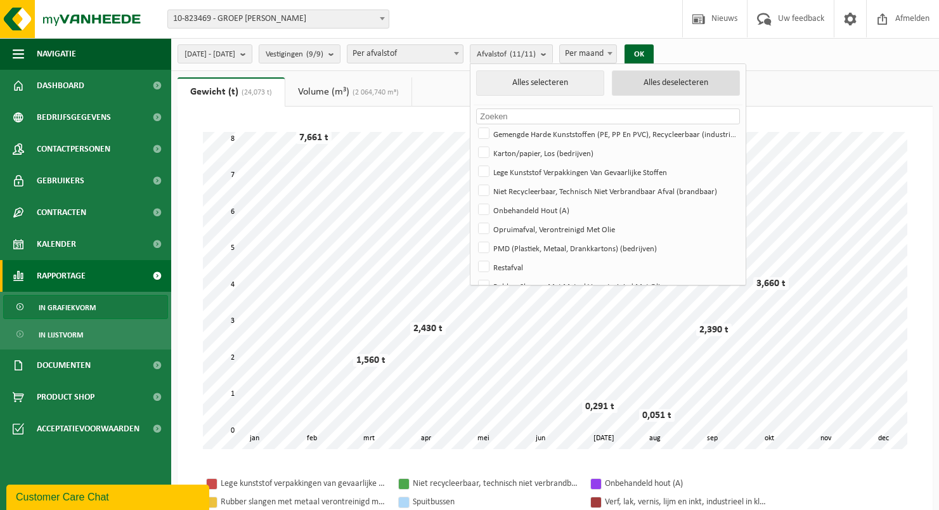
checkbox input "false"
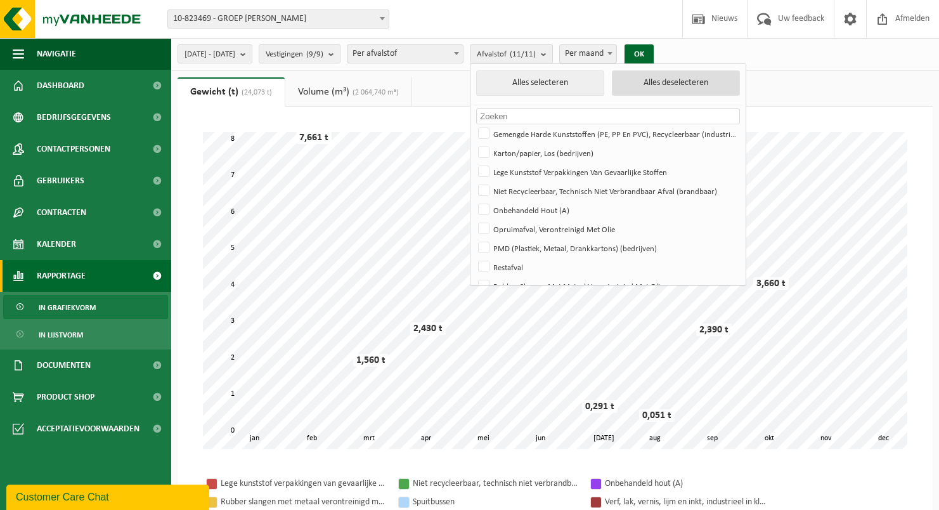
checkbox input "false"
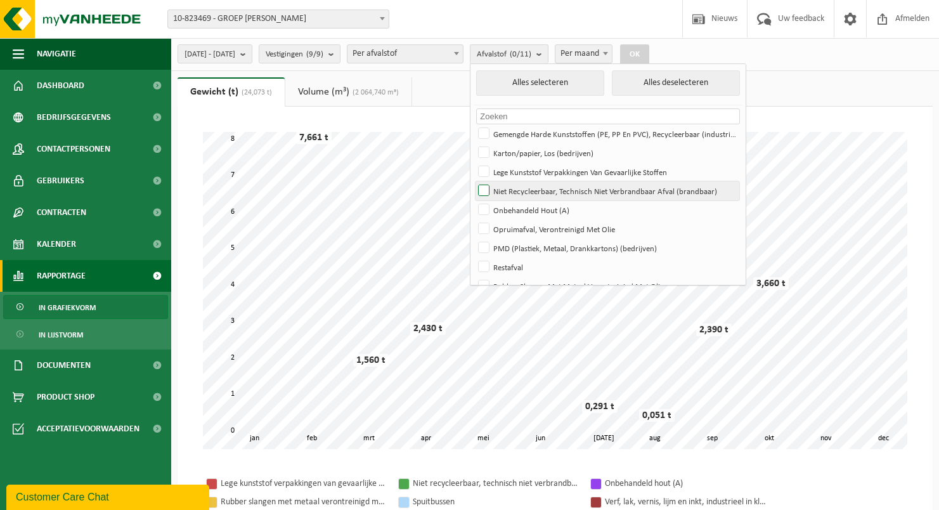
click at [520, 188] on label "Niet Recycleerbaar, Technisch Niet Verbrandbaar Afval (brandbaar)" at bounding box center [608, 190] width 264 height 19
click at [474, 181] on input "Niet Recycleerbaar, Technisch Niet Verbrandbaar Afval (brandbaar)" at bounding box center [473, 181] width 1 height 1
checkbox input "true"
click at [649, 51] on button "OK" at bounding box center [634, 54] width 29 height 20
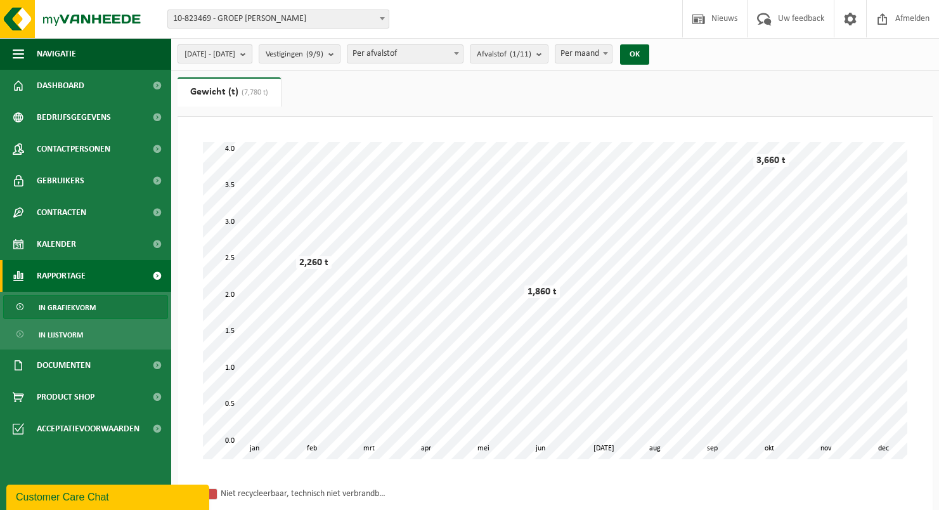
click at [252, 55] on b "submit" at bounding box center [245, 54] width 11 height 18
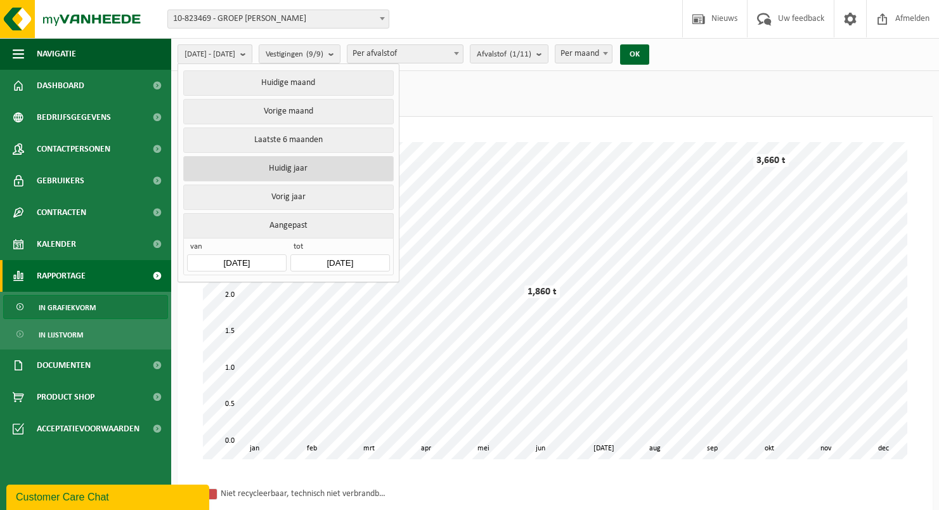
click at [263, 162] on button "Huidig jaar" at bounding box center [288, 168] width 210 height 25
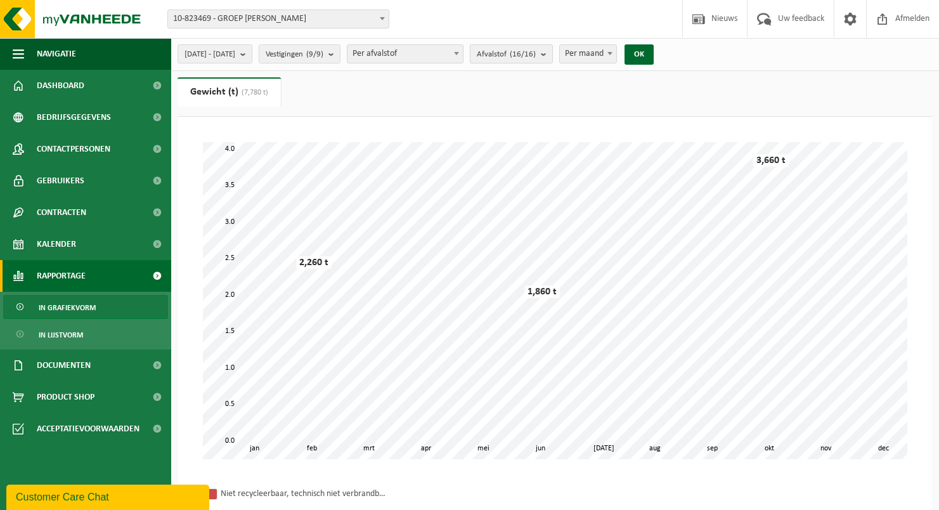
click at [553, 53] on button "Afvalstof (16/16)" at bounding box center [511, 53] width 83 height 19
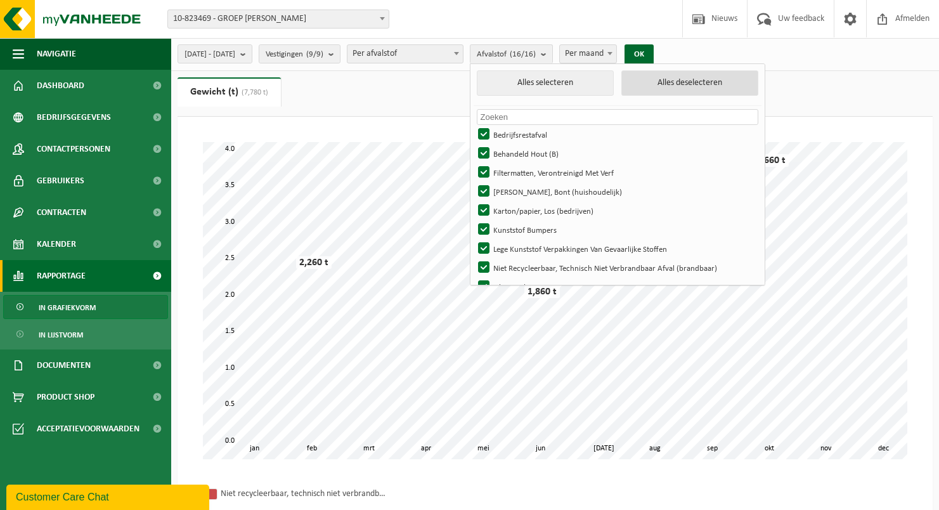
click at [724, 82] on button "Alles deselecteren" at bounding box center [690, 82] width 137 height 25
checkbox input "false"
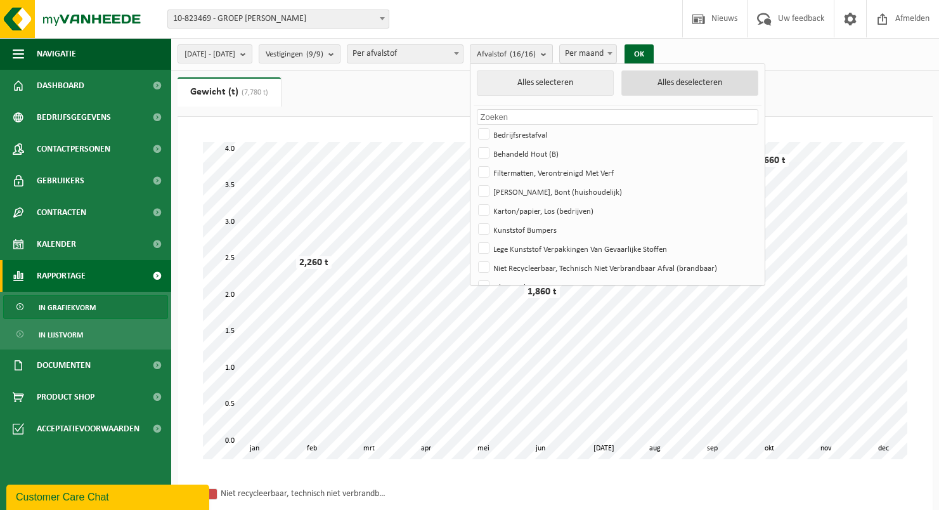
checkbox input "false"
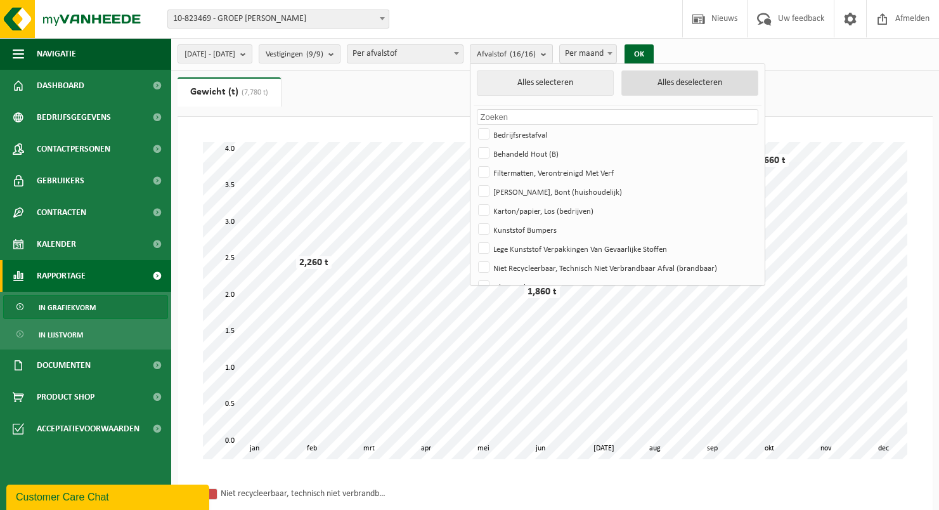
checkbox input "false"
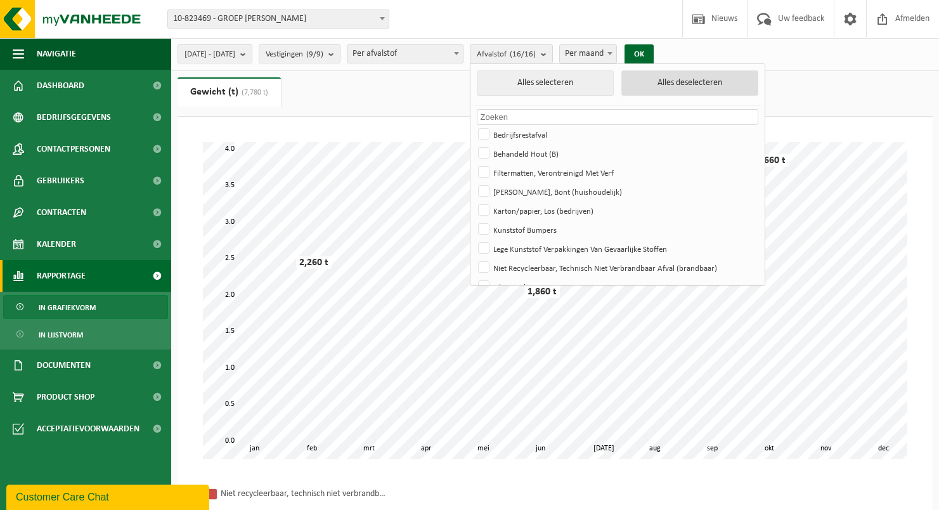
checkbox input "false"
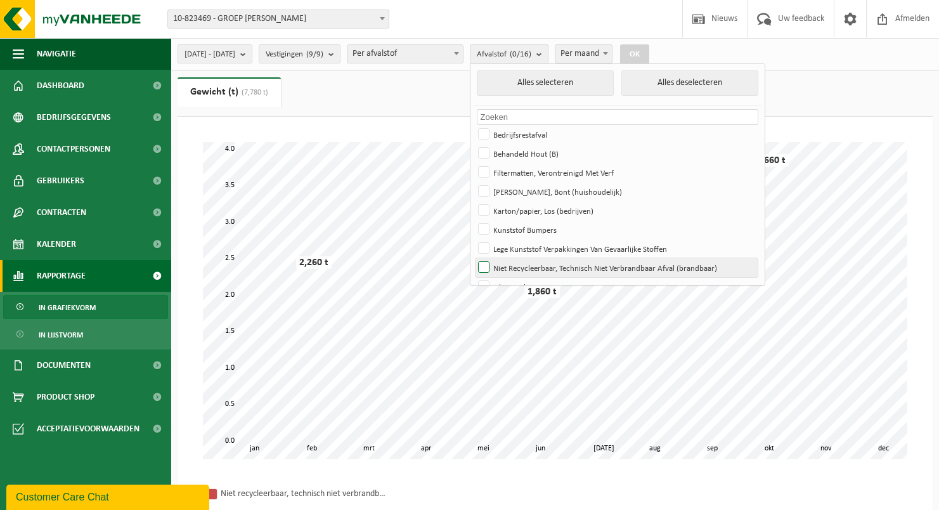
click at [541, 265] on label "Niet Recycleerbaar, Technisch Niet Verbrandbaar Afval (brandbaar)" at bounding box center [617, 267] width 282 height 19
click at [474, 258] on input "Niet Recycleerbaar, Technisch Niet Verbrandbaar Afval (brandbaar)" at bounding box center [473, 258] width 1 height 1
checkbox input "true"
click at [649, 53] on button "OK" at bounding box center [634, 54] width 29 height 20
